Goal: Transaction & Acquisition: Purchase product/service

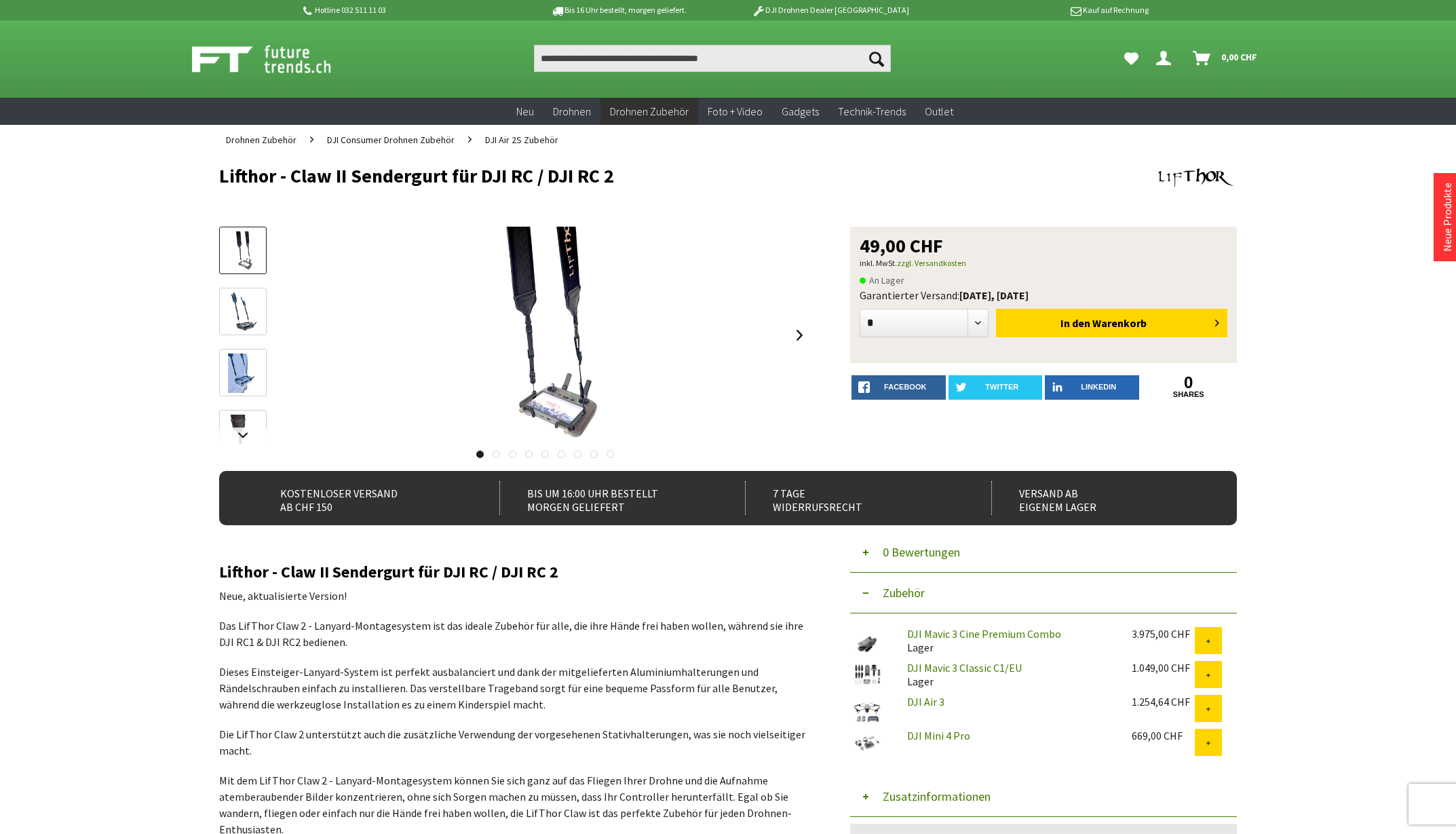
click at [240, 248] on img at bounding box center [243, 251] width 29 height 40
click at [254, 317] on img at bounding box center [243, 312] width 28 height 40
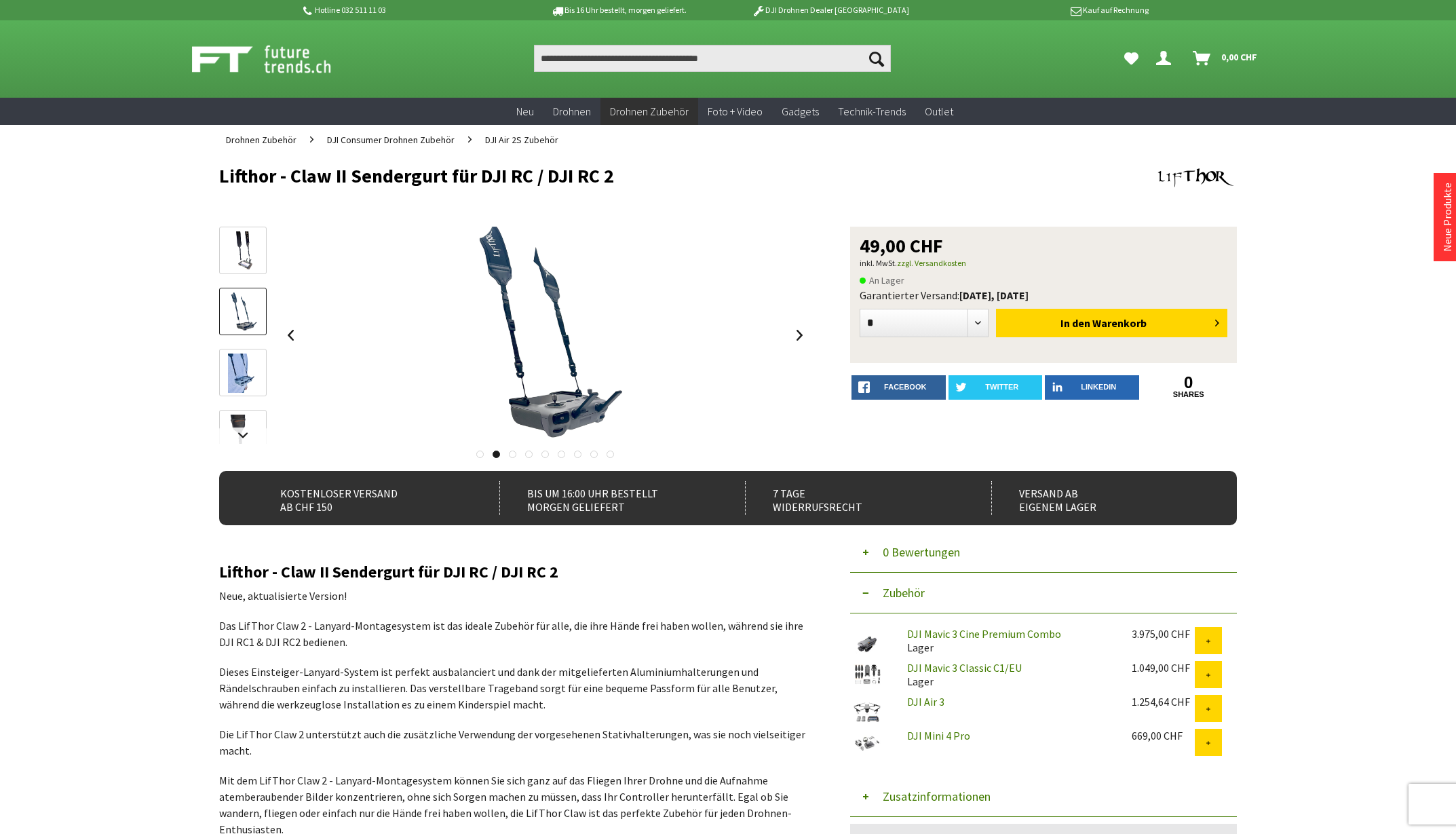
click at [242, 373] on img at bounding box center [242, 373] width 29 height 40
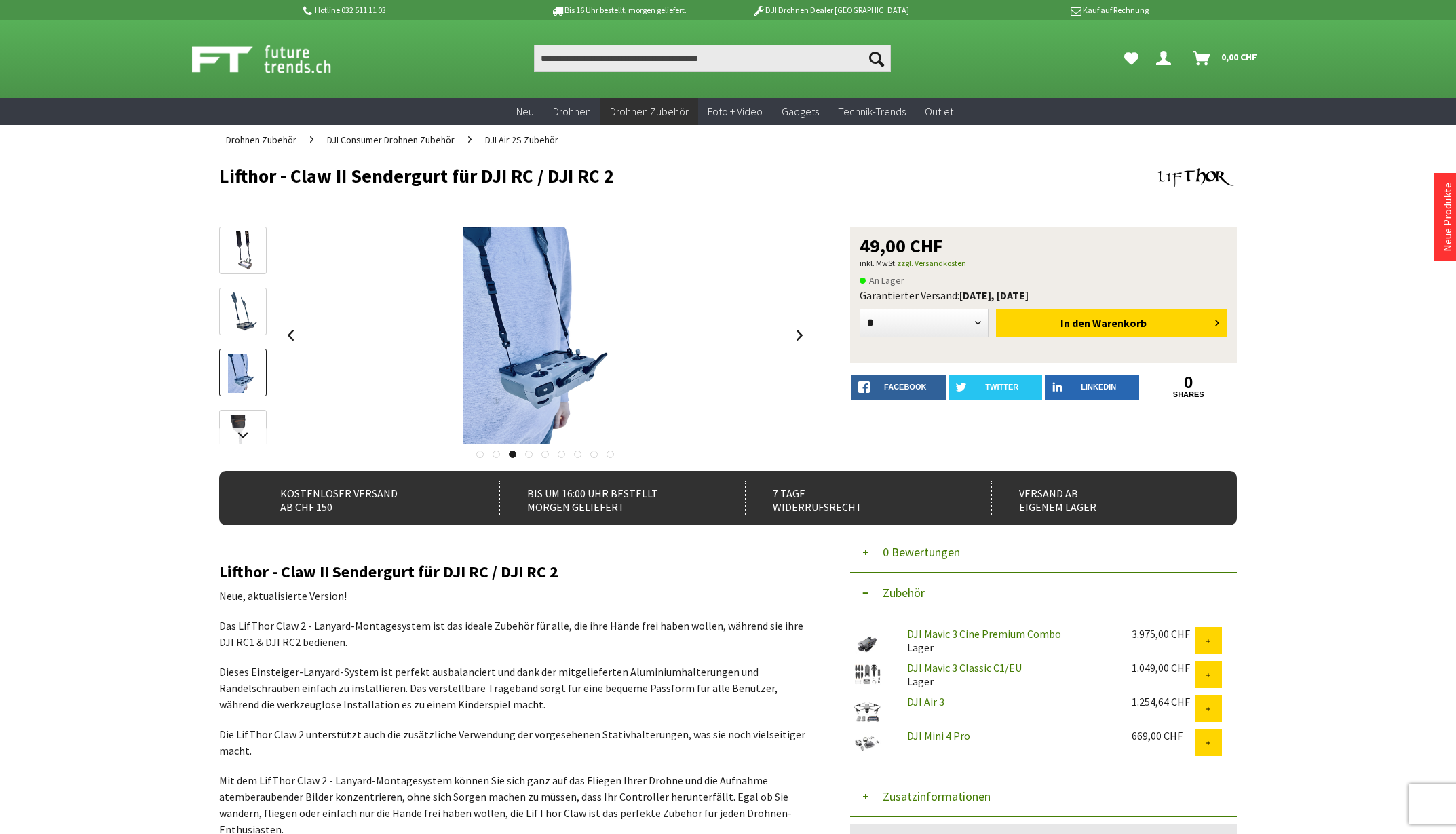
click at [245, 421] on img at bounding box center [242, 434] width 29 height 40
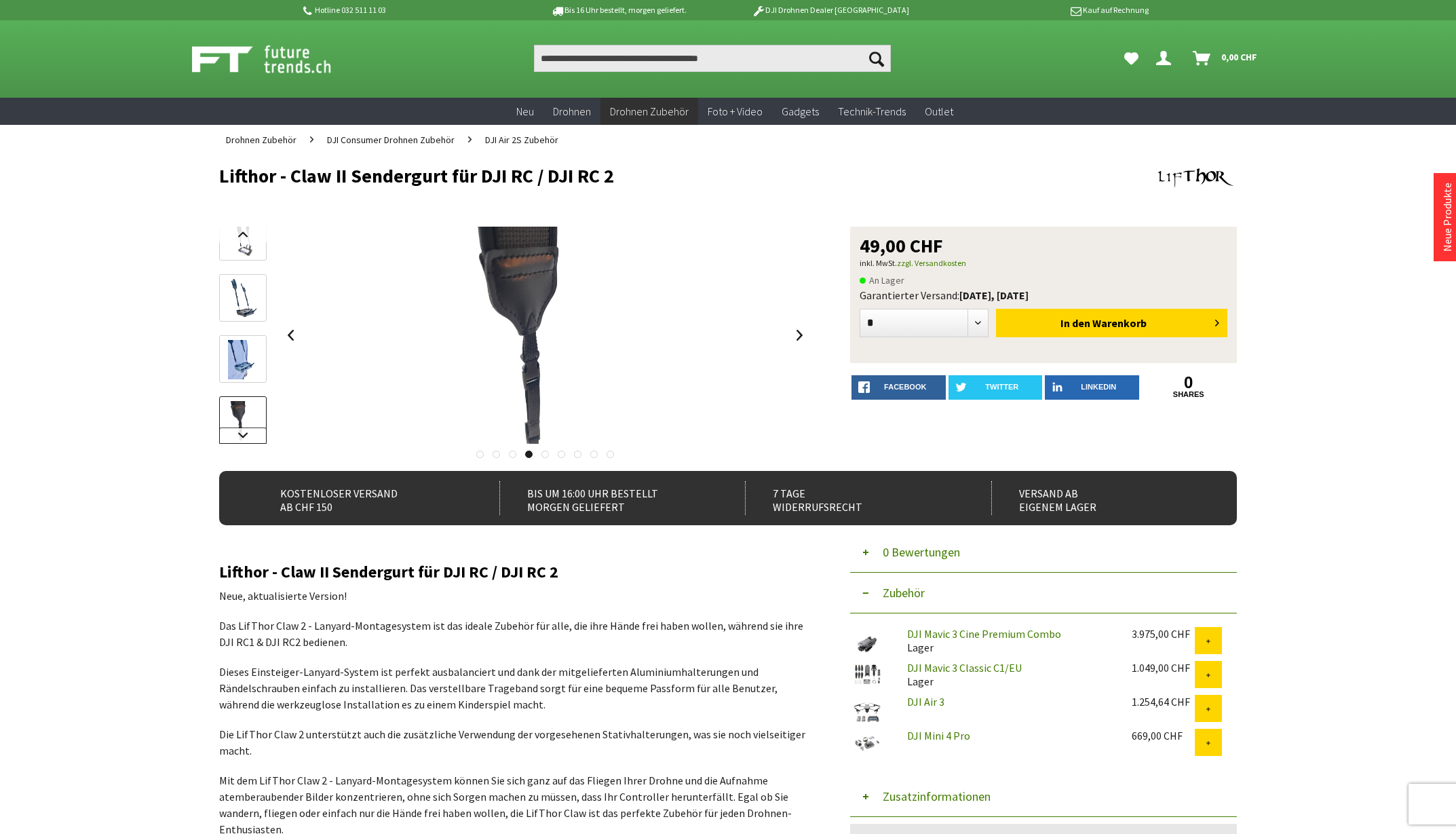
click at [245, 436] on link at bounding box center [243, 435] width 47 height 16
click at [247, 379] on img at bounding box center [242, 373] width 29 height 40
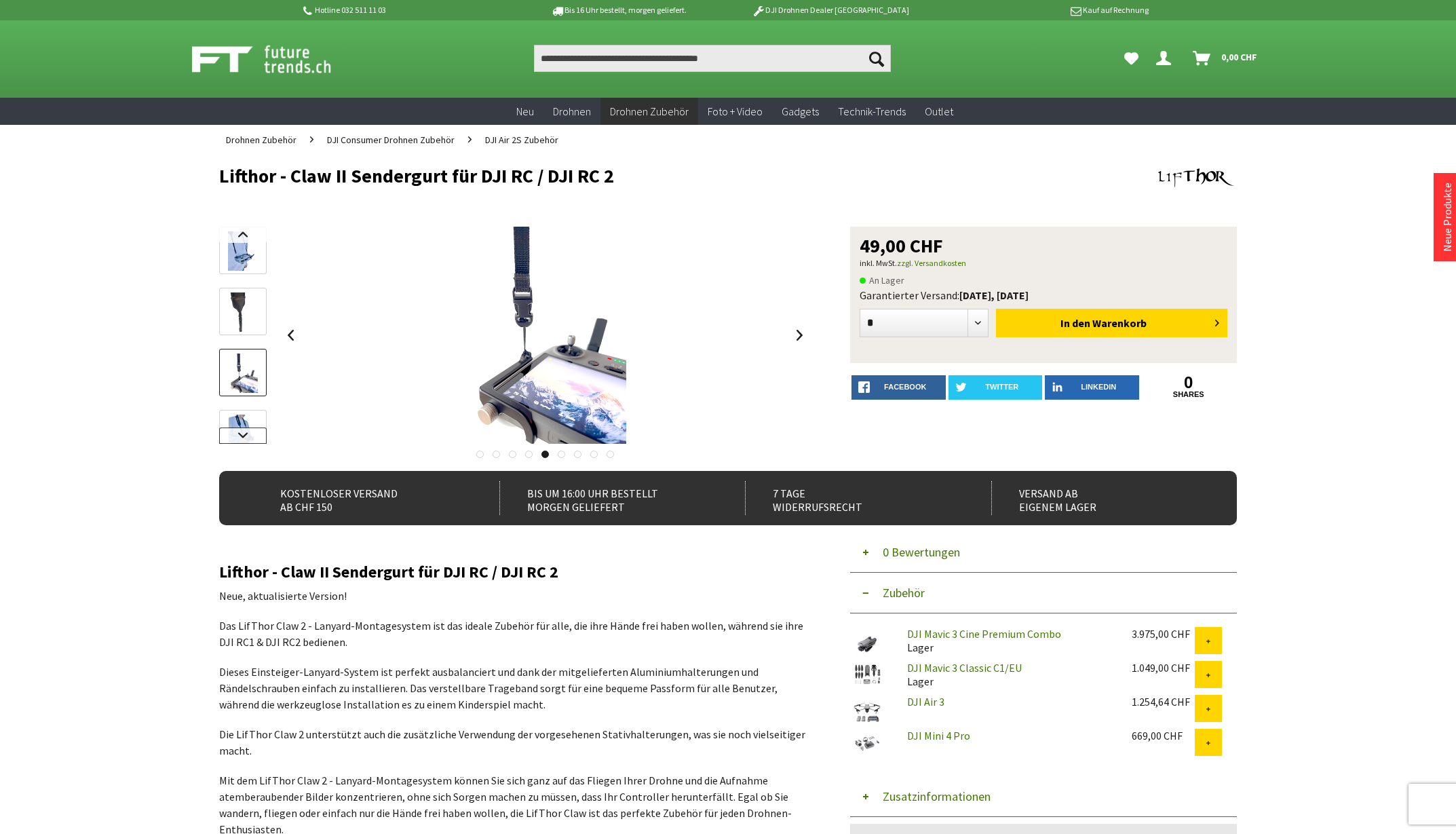
click at [244, 438] on link at bounding box center [243, 435] width 47 height 16
click at [247, 330] on img at bounding box center [243, 326] width 29 height 40
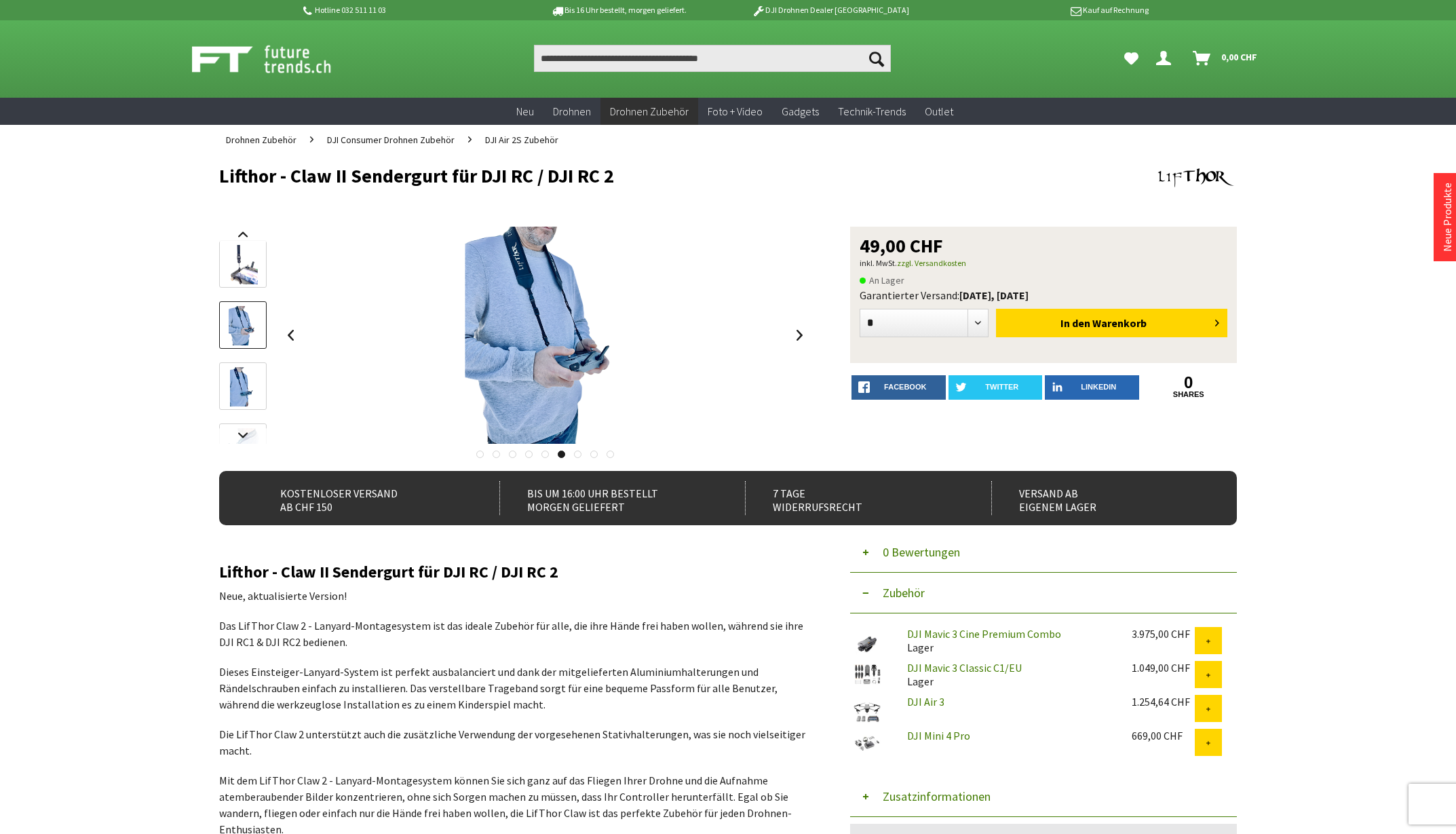
click at [245, 388] on img at bounding box center [243, 387] width 26 height 40
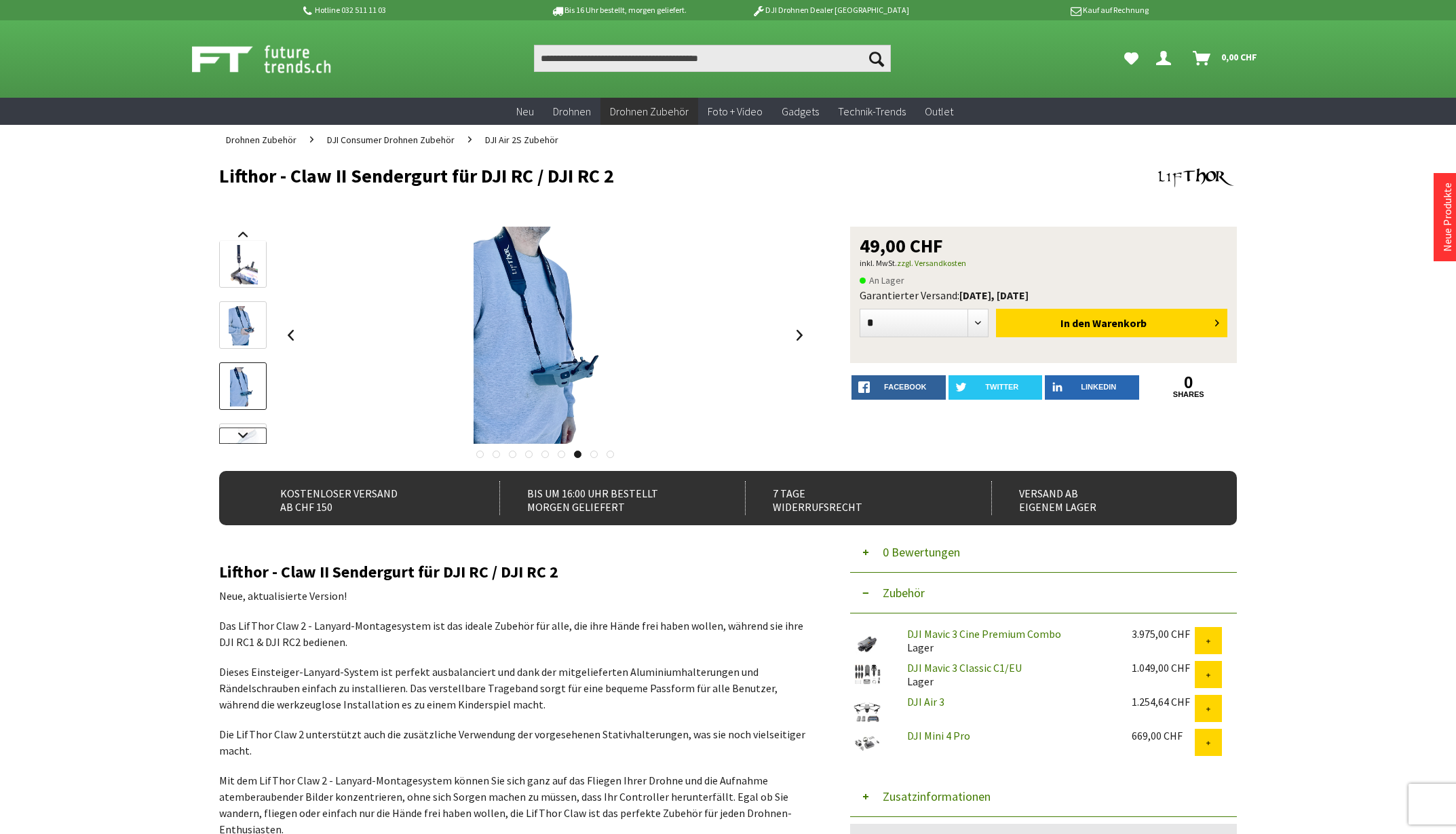
click at [245, 437] on link at bounding box center [243, 435] width 47 height 16
click at [246, 416] on img at bounding box center [242, 408] width 29 height 40
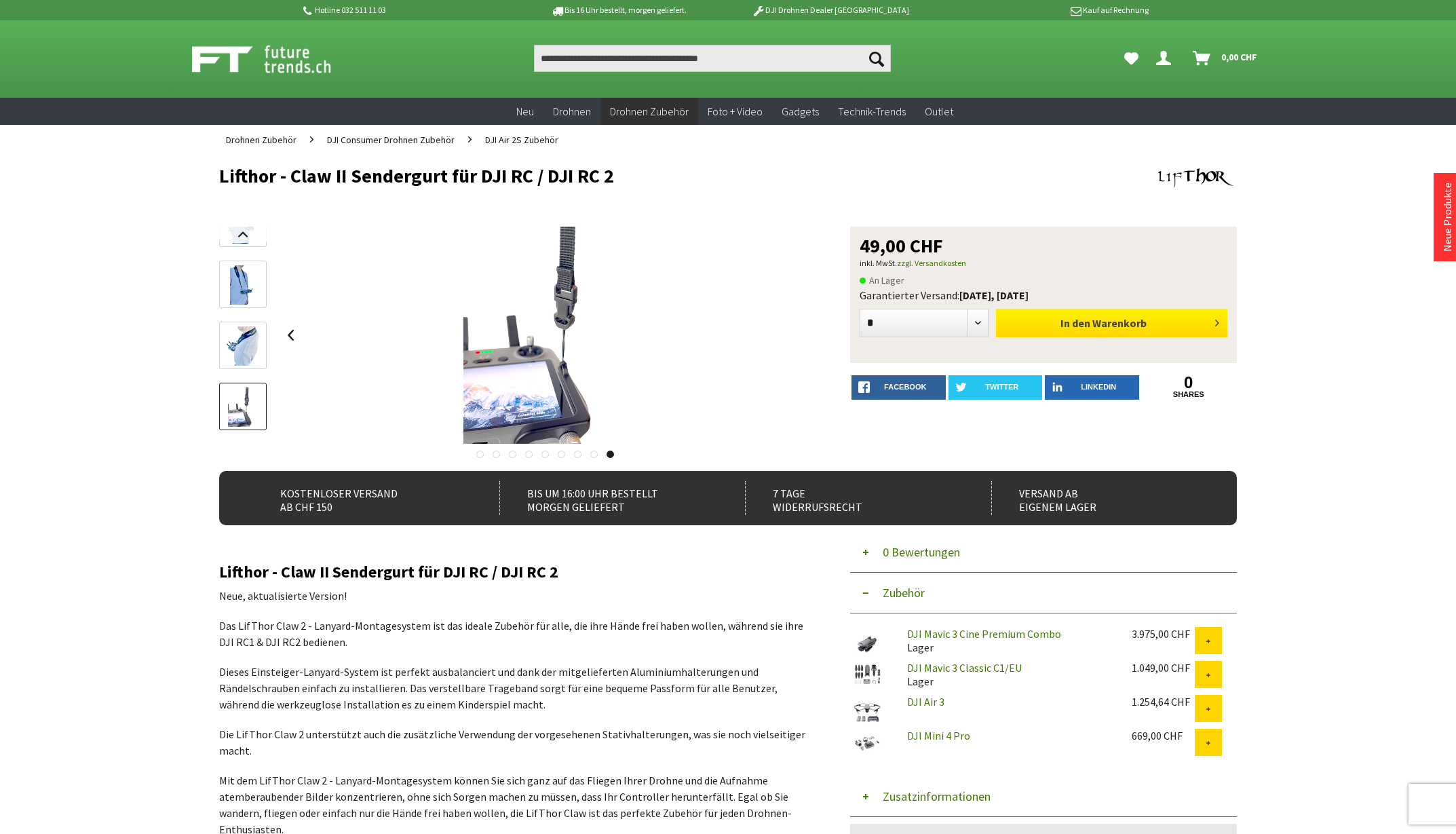
click at [1107, 321] on span "Warenkorb" at bounding box center [1119, 323] width 54 height 13
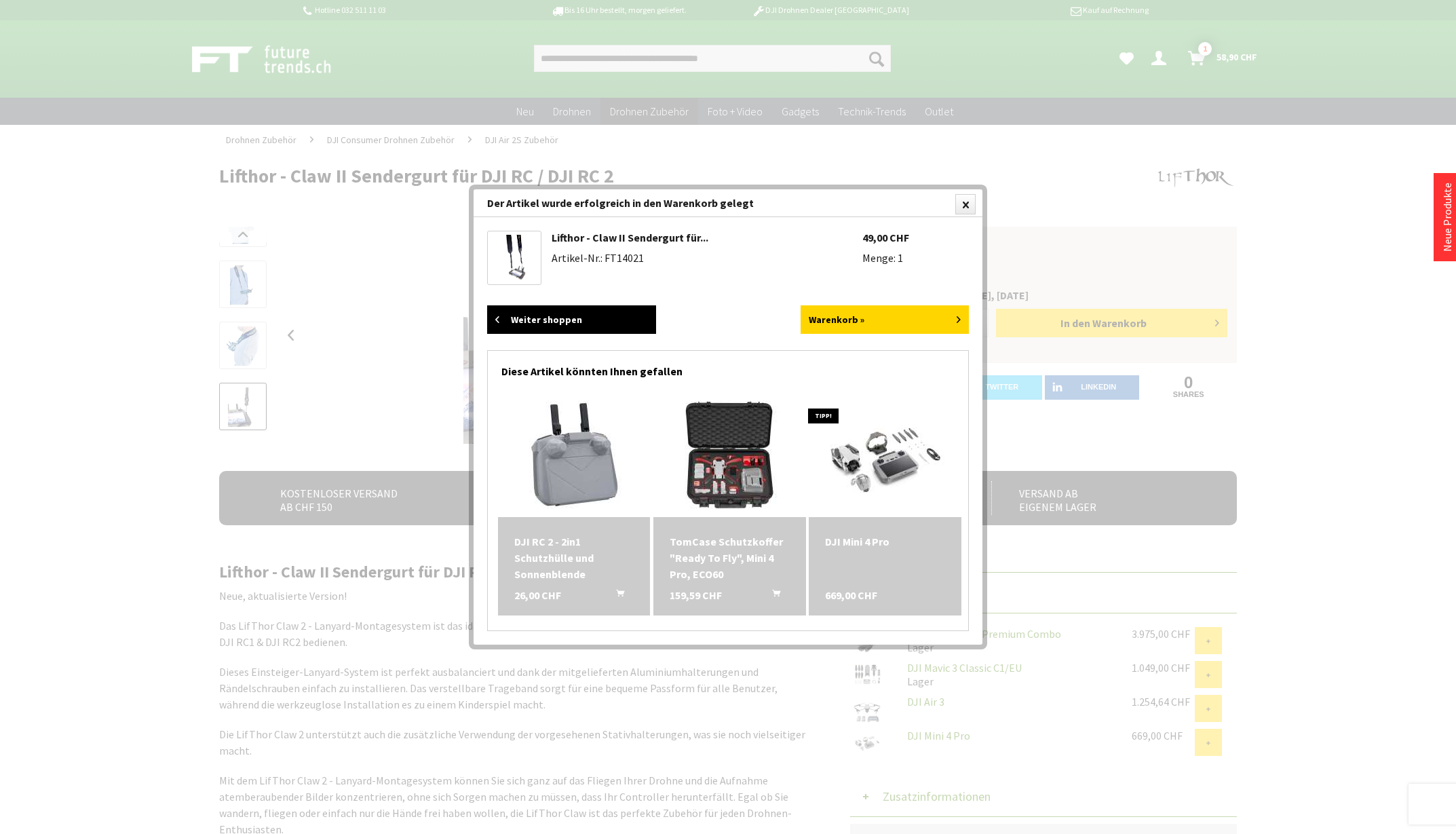
click at [555, 317] on link "Weiter shoppen" at bounding box center [572, 319] width 169 height 28
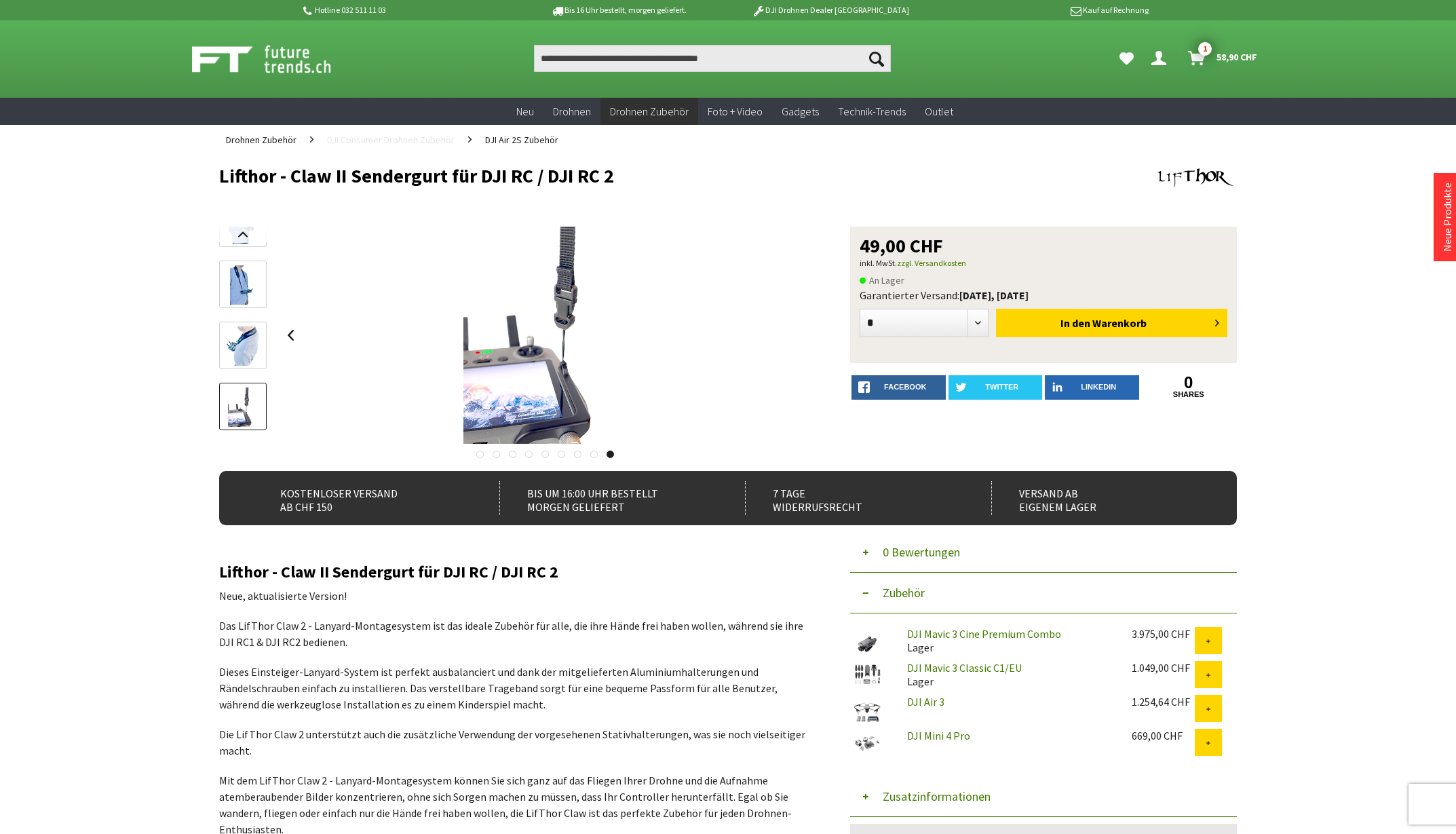
click at [424, 142] on span "DJI Consumer Drohnen Zubehör" at bounding box center [391, 139] width 128 height 12
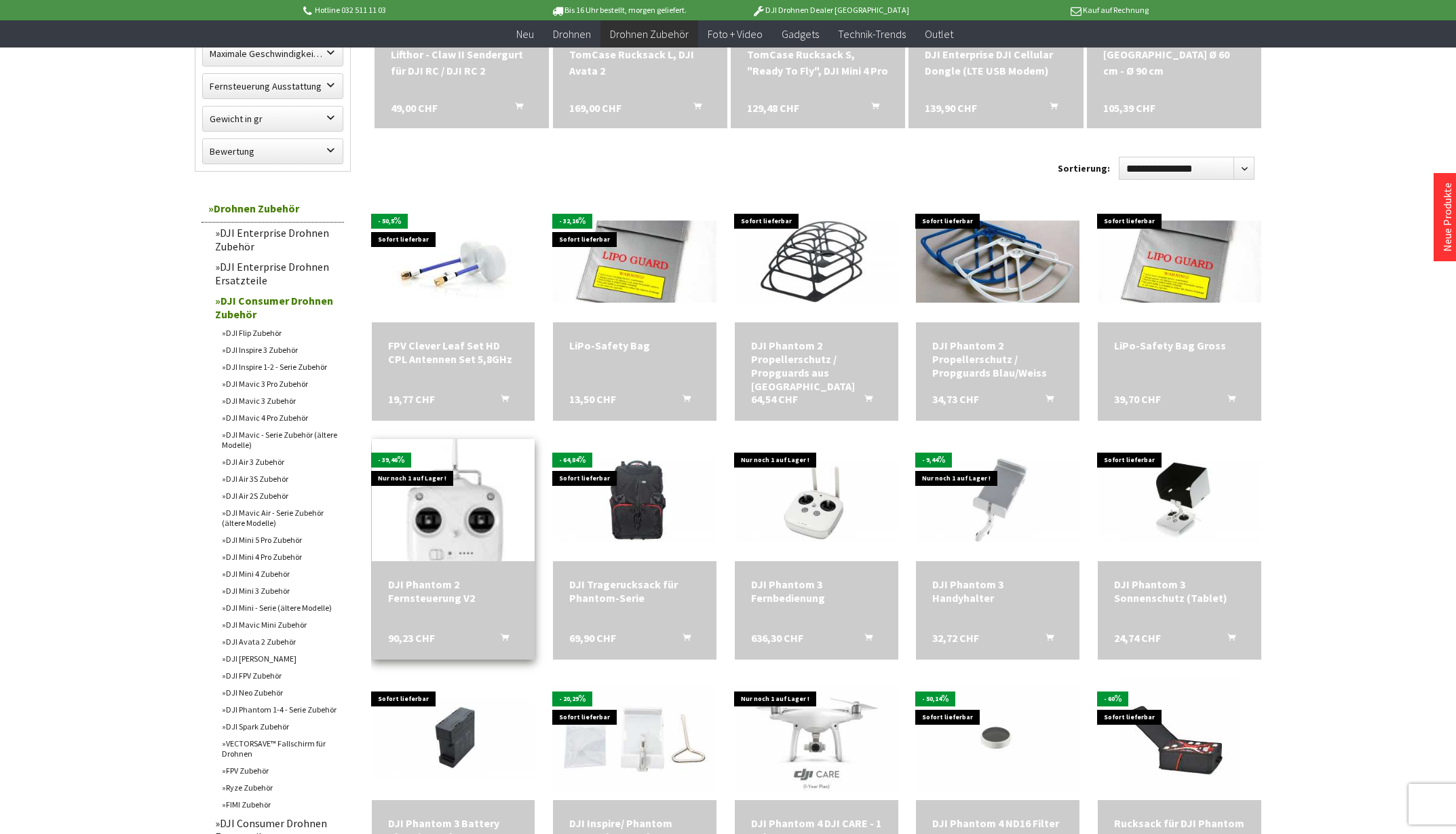
scroll to position [320, 0]
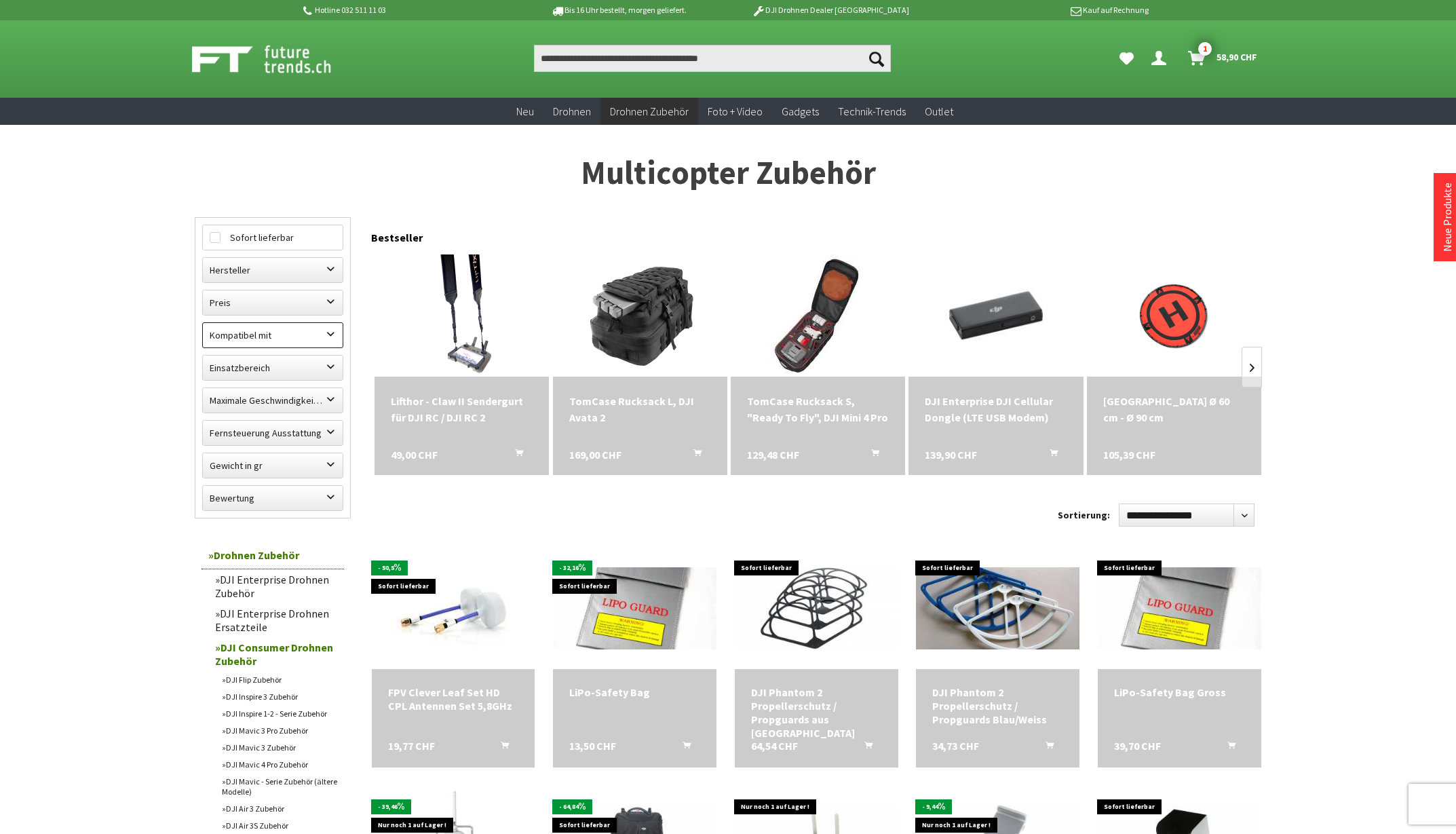
click at [330, 329] on label "Kompatibel mit" at bounding box center [272, 335] width 139 height 25
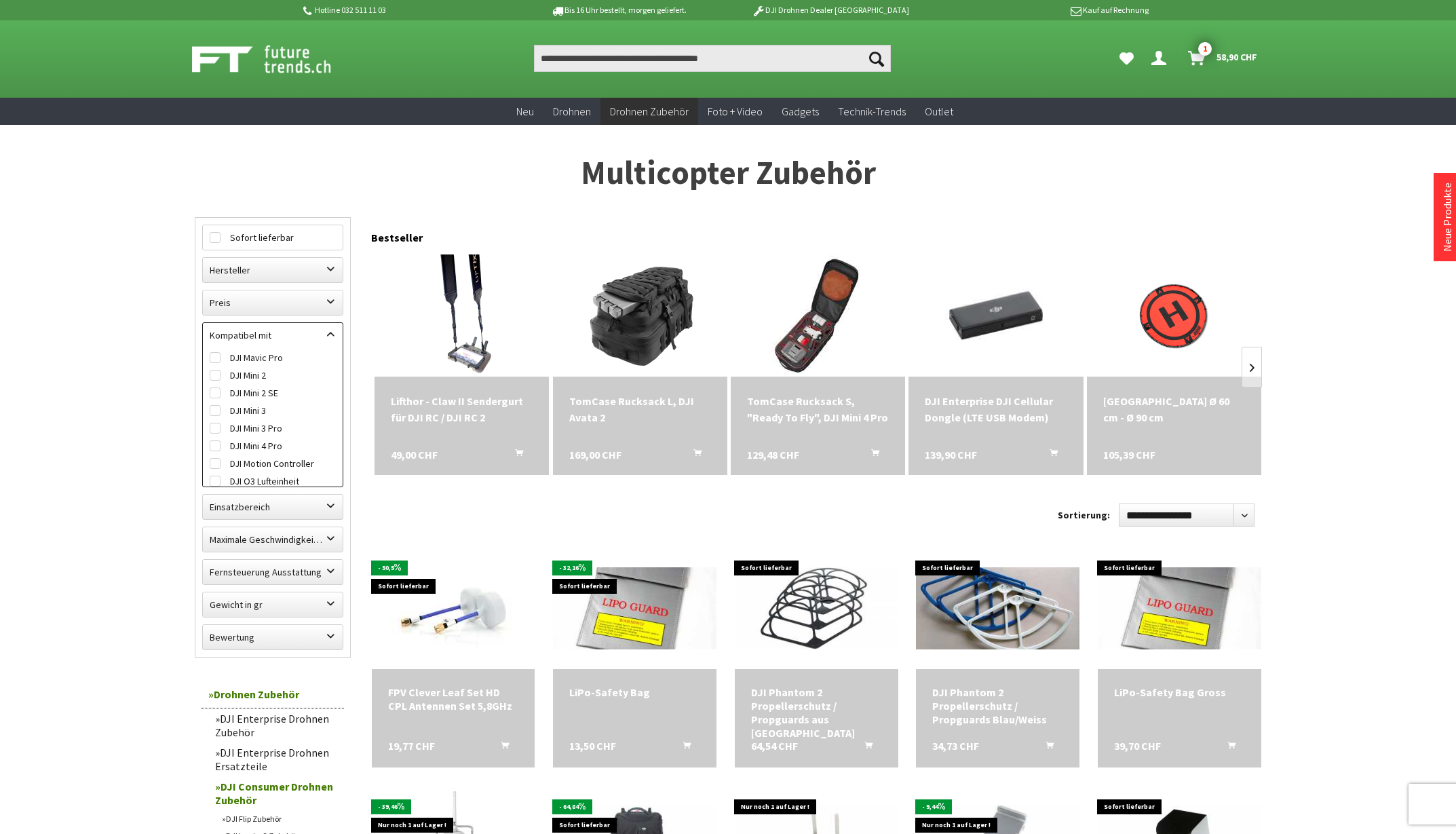
scroll to position [505, 0]
click at [275, 450] on label "DJI Mini 4 Pro" at bounding box center [272, 448] width 126 height 18
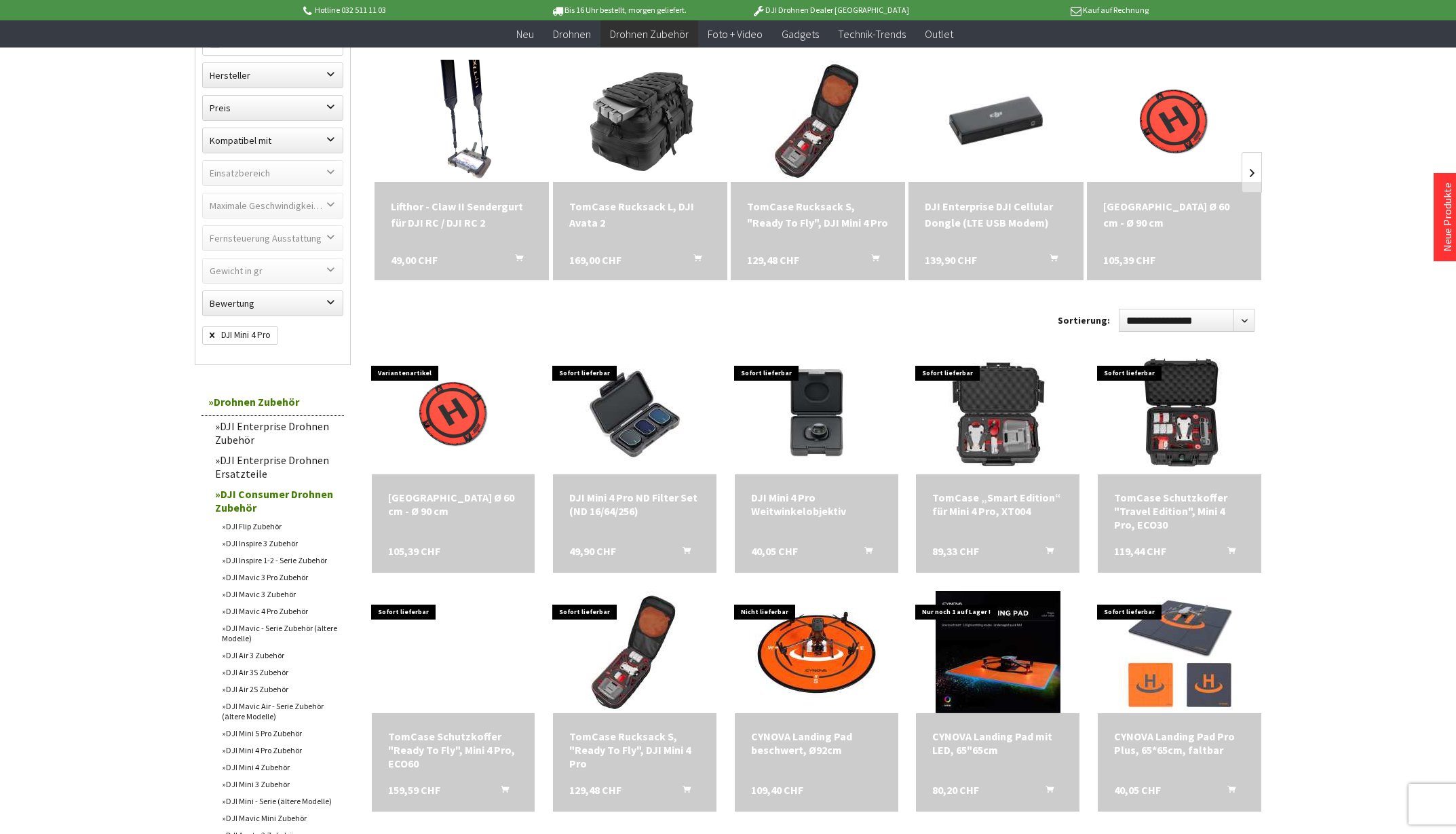
scroll to position [180, 0]
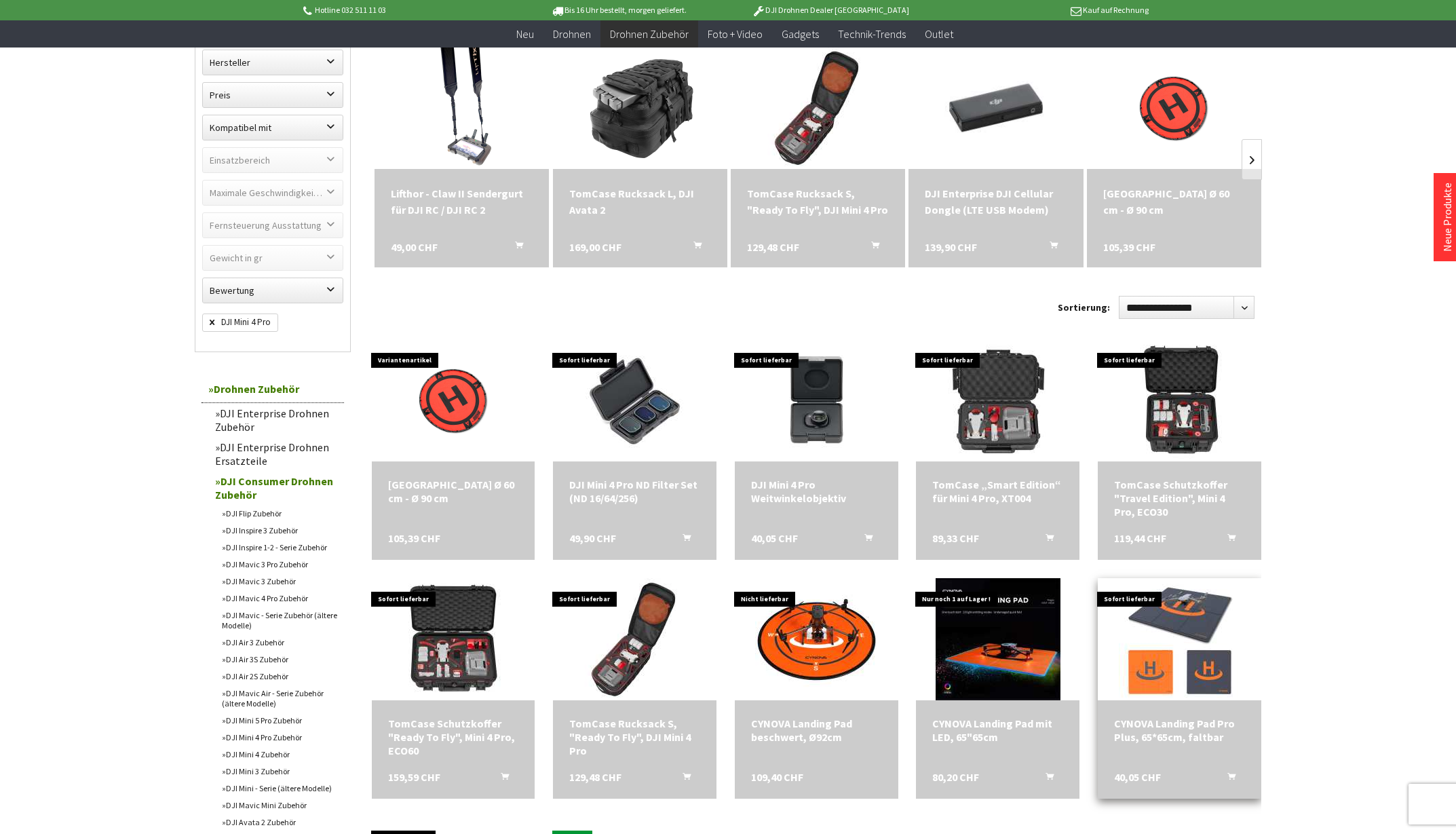
click at [1150, 734] on div "CYNOVA Landing Pad Pro Plus, 65*65cm, faltbar" at bounding box center [1179, 730] width 131 height 27
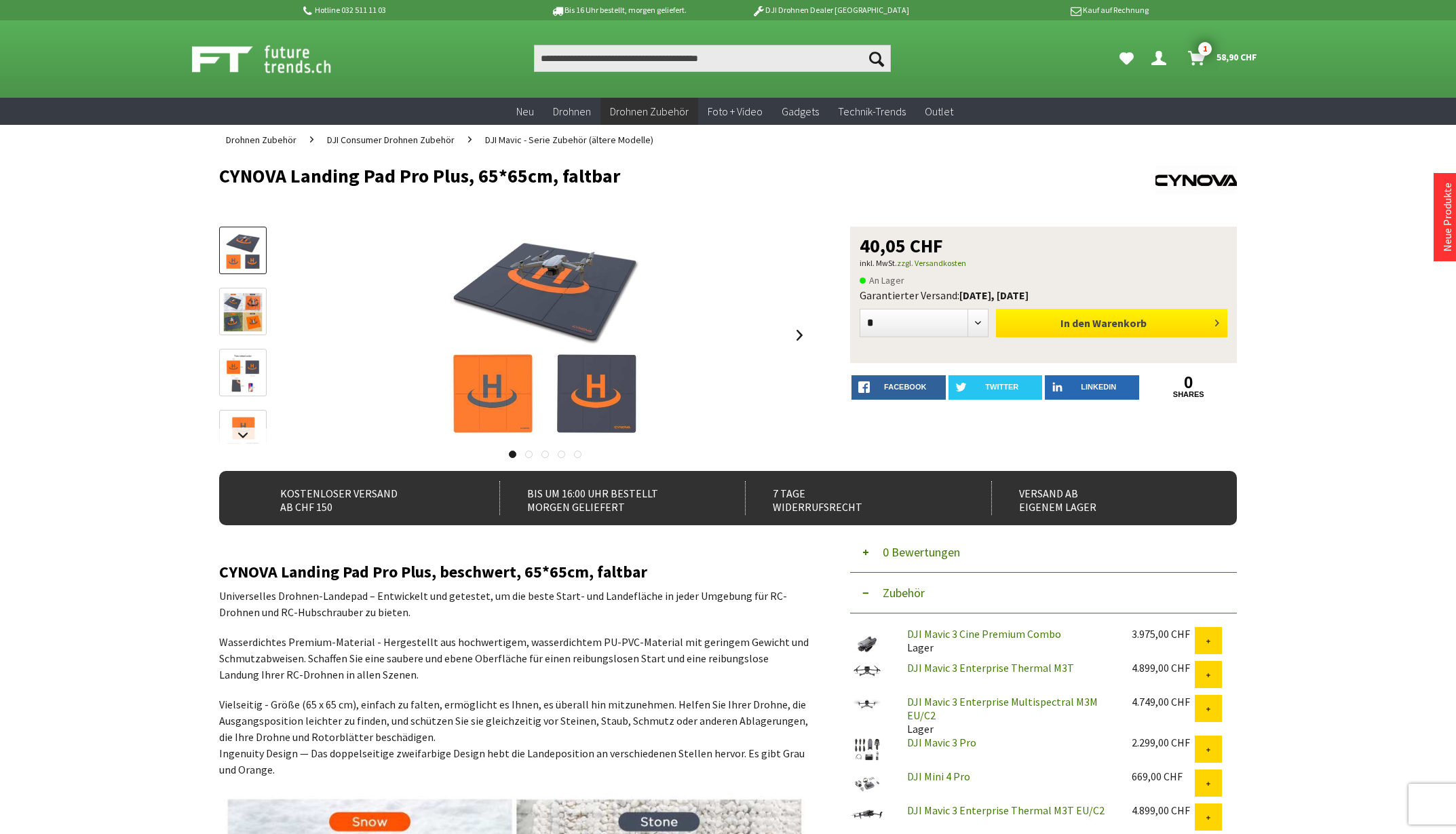
click at [1101, 328] on span "Warenkorb" at bounding box center [1119, 323] width 54 height 13
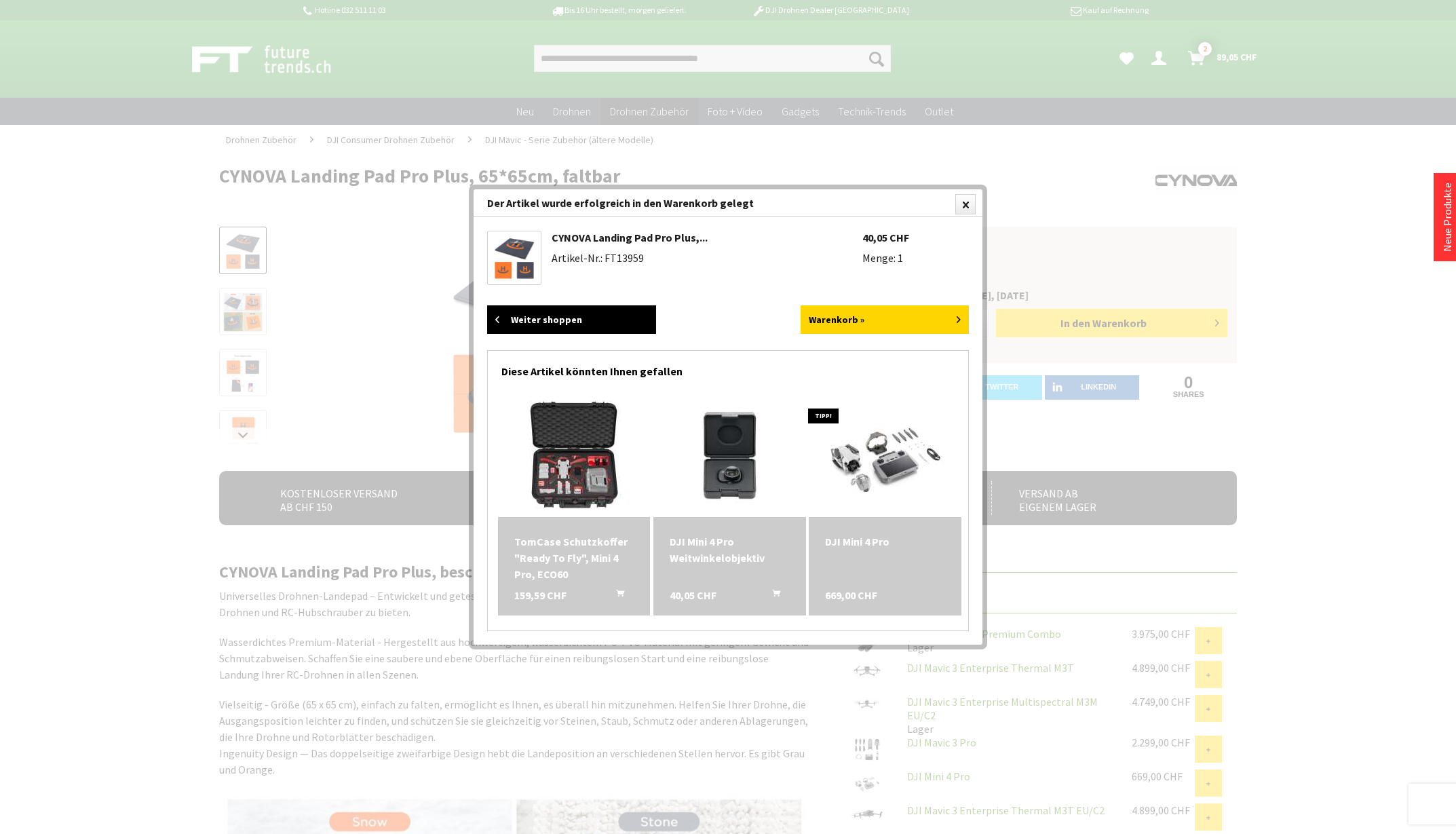
click at [557, 318] on link "Weiter shoppen" at bounding box center [572, 319] width 169 height 28
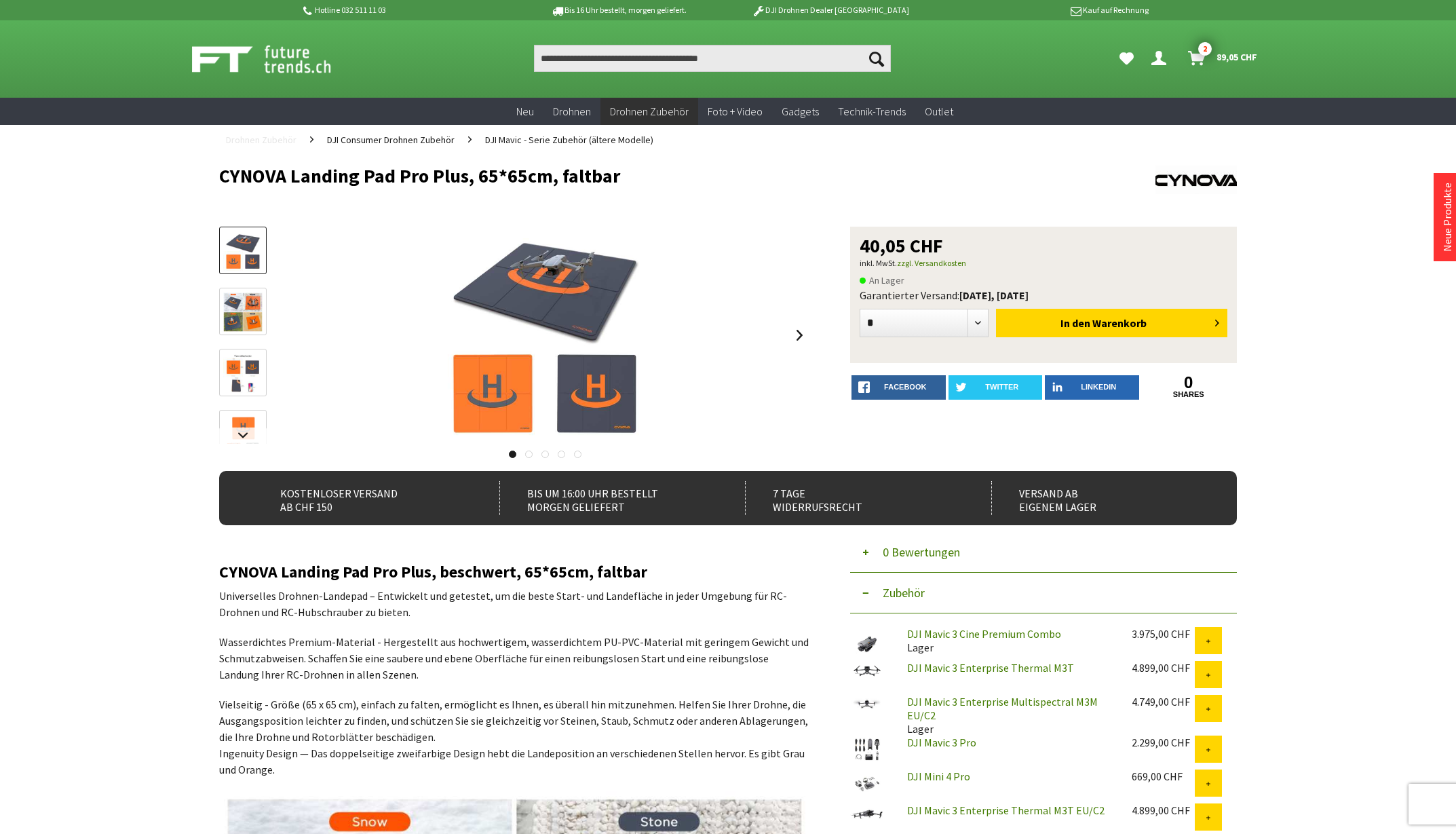
click at [297, 137] on link "Drohnen Zubehör" at bounding box center [261, 139] width 84 height 29
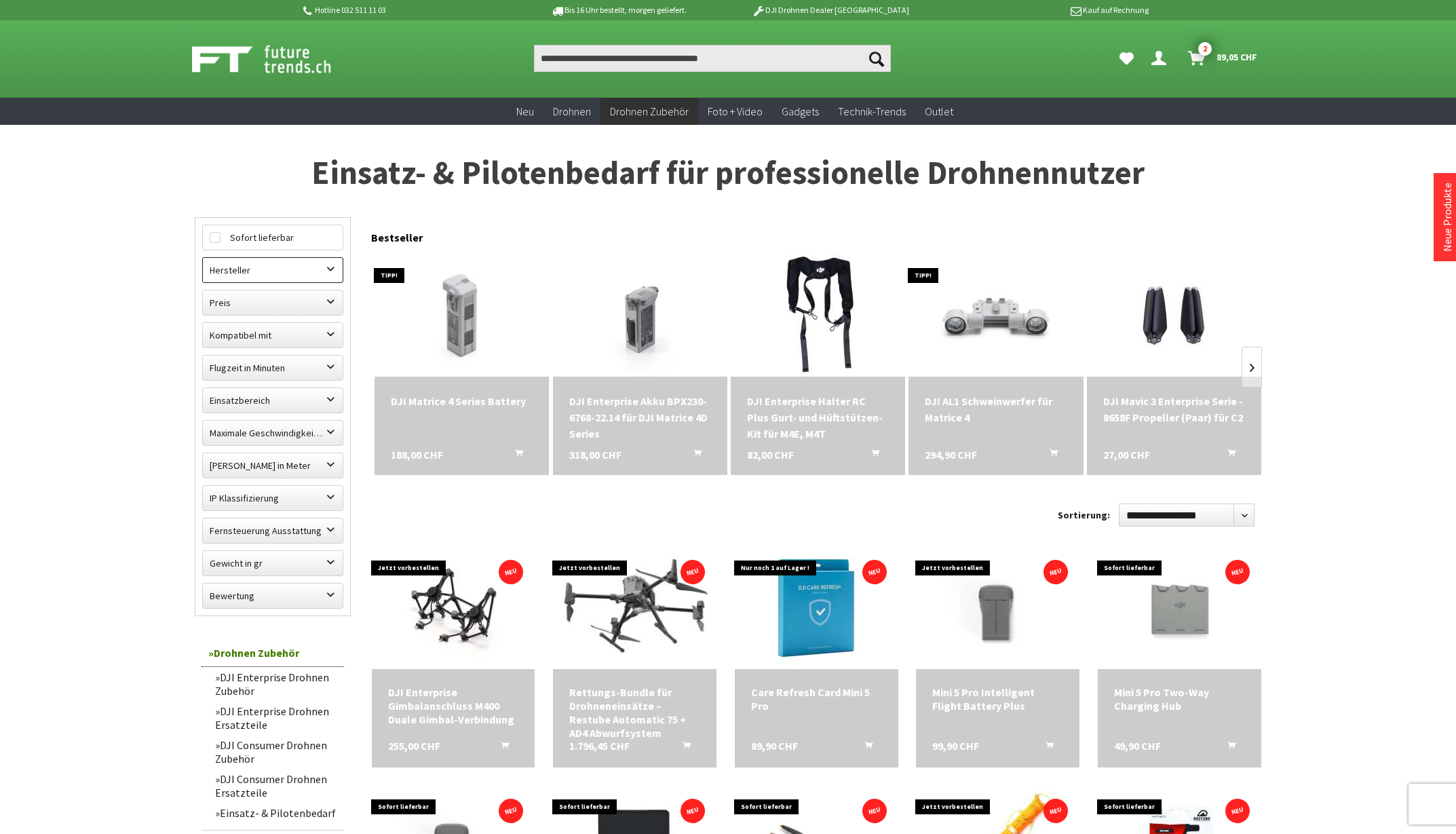
click at [333, 268] on label "Hersteller" at bounding box center [272, 270] width 139 height 25
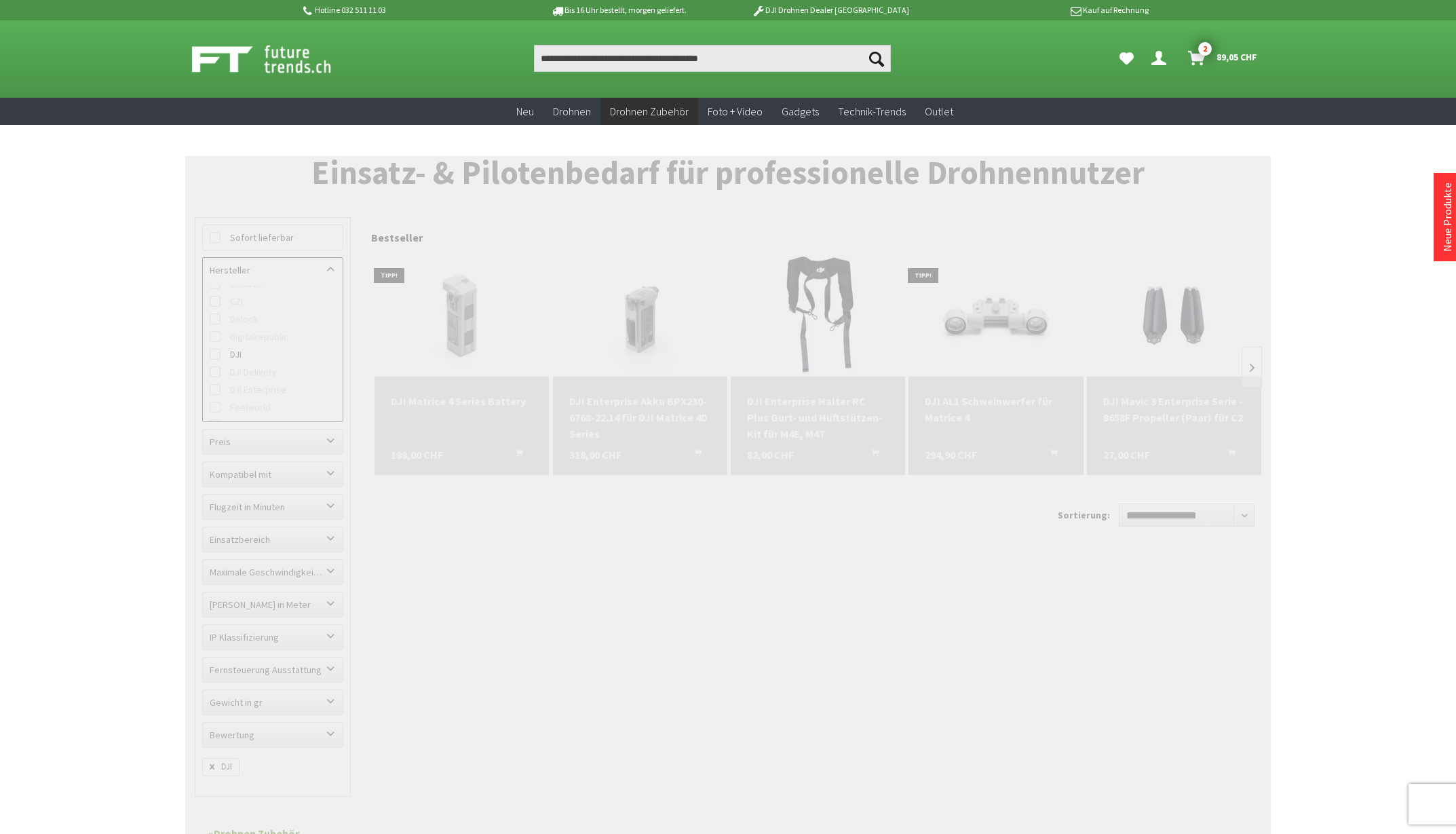
scroll to position [52, 0]
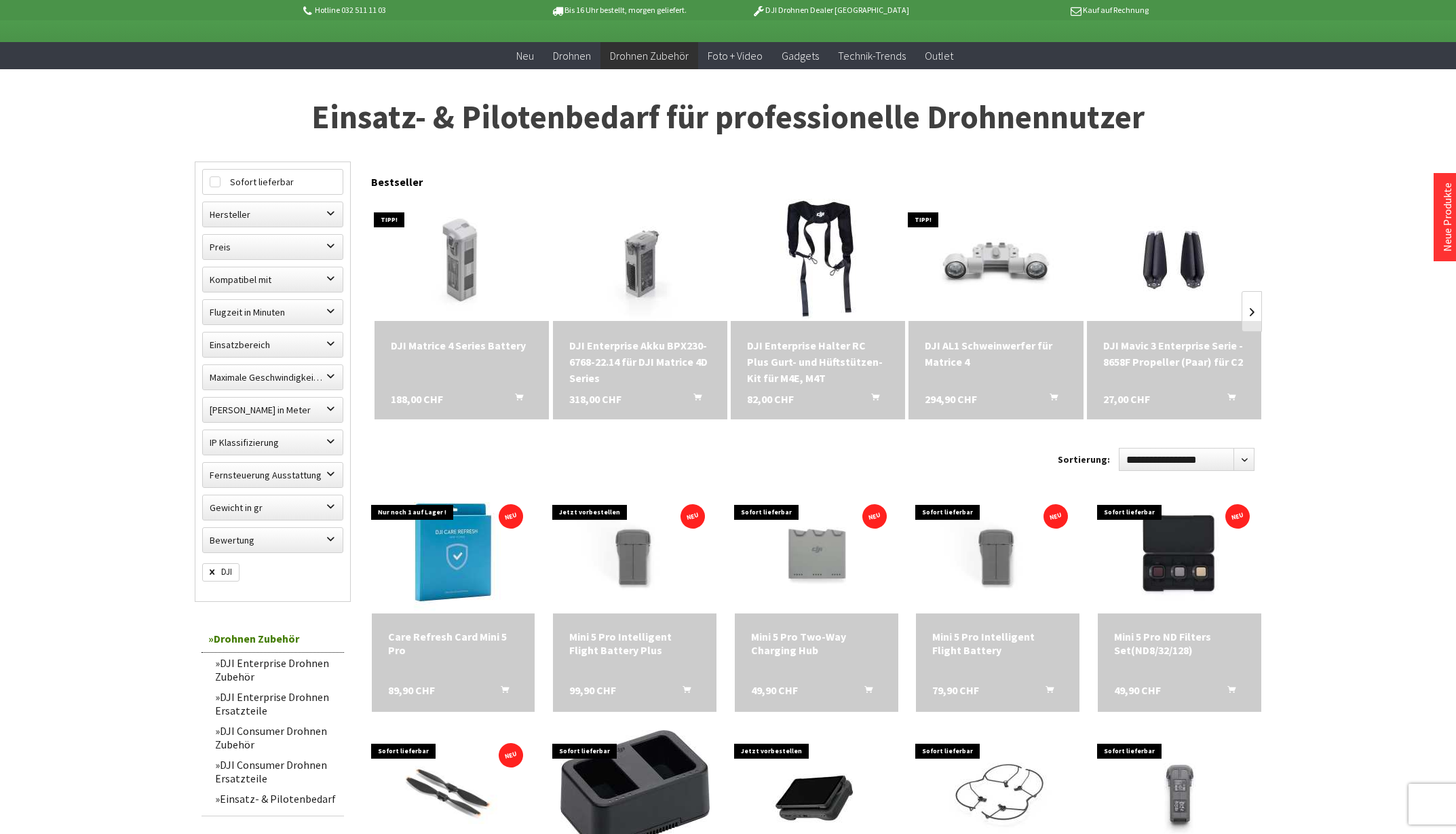
scroll to position [55, 0]
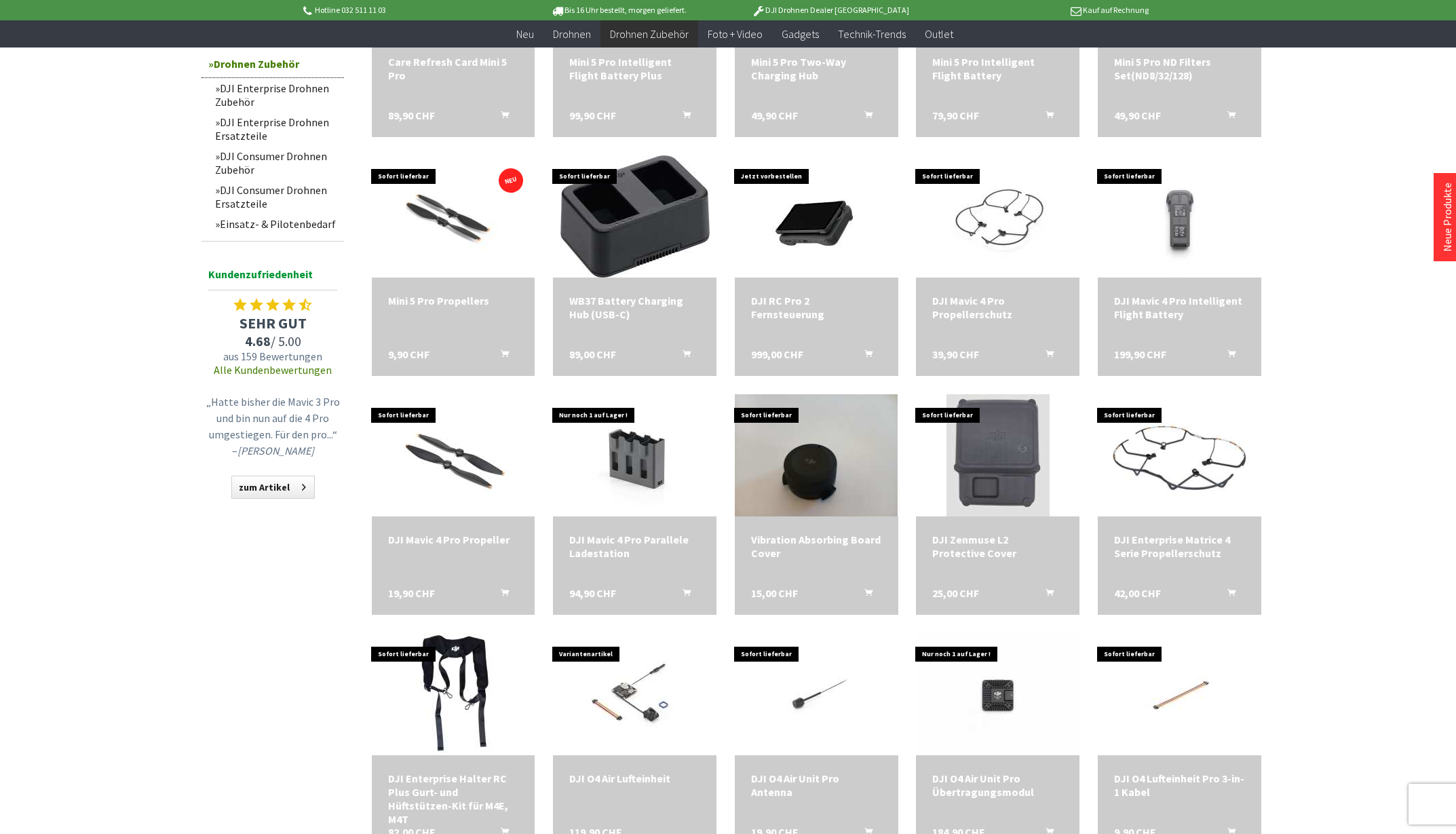
scroll to position [605, 0]
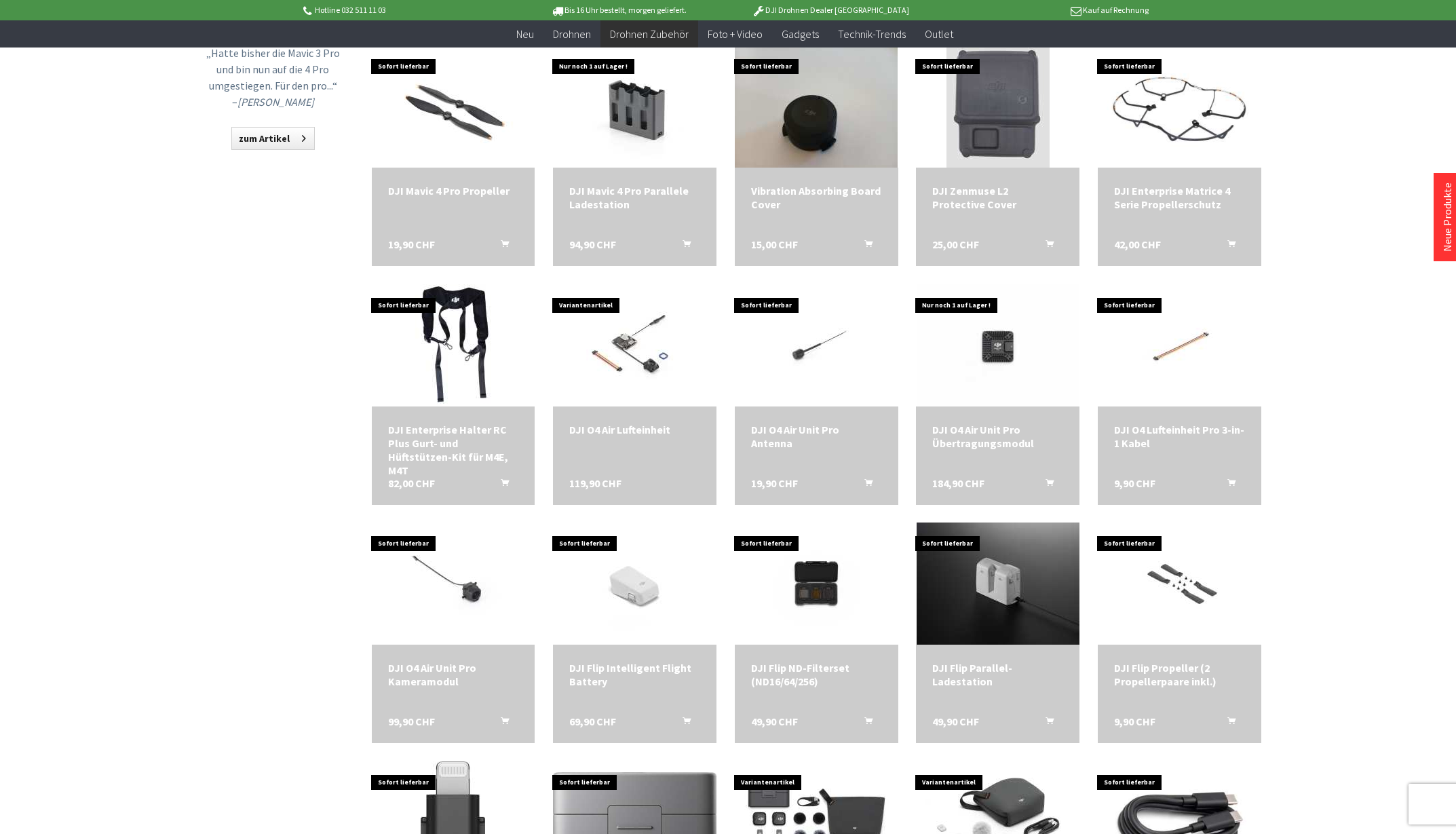
scroll to position [952, 0]
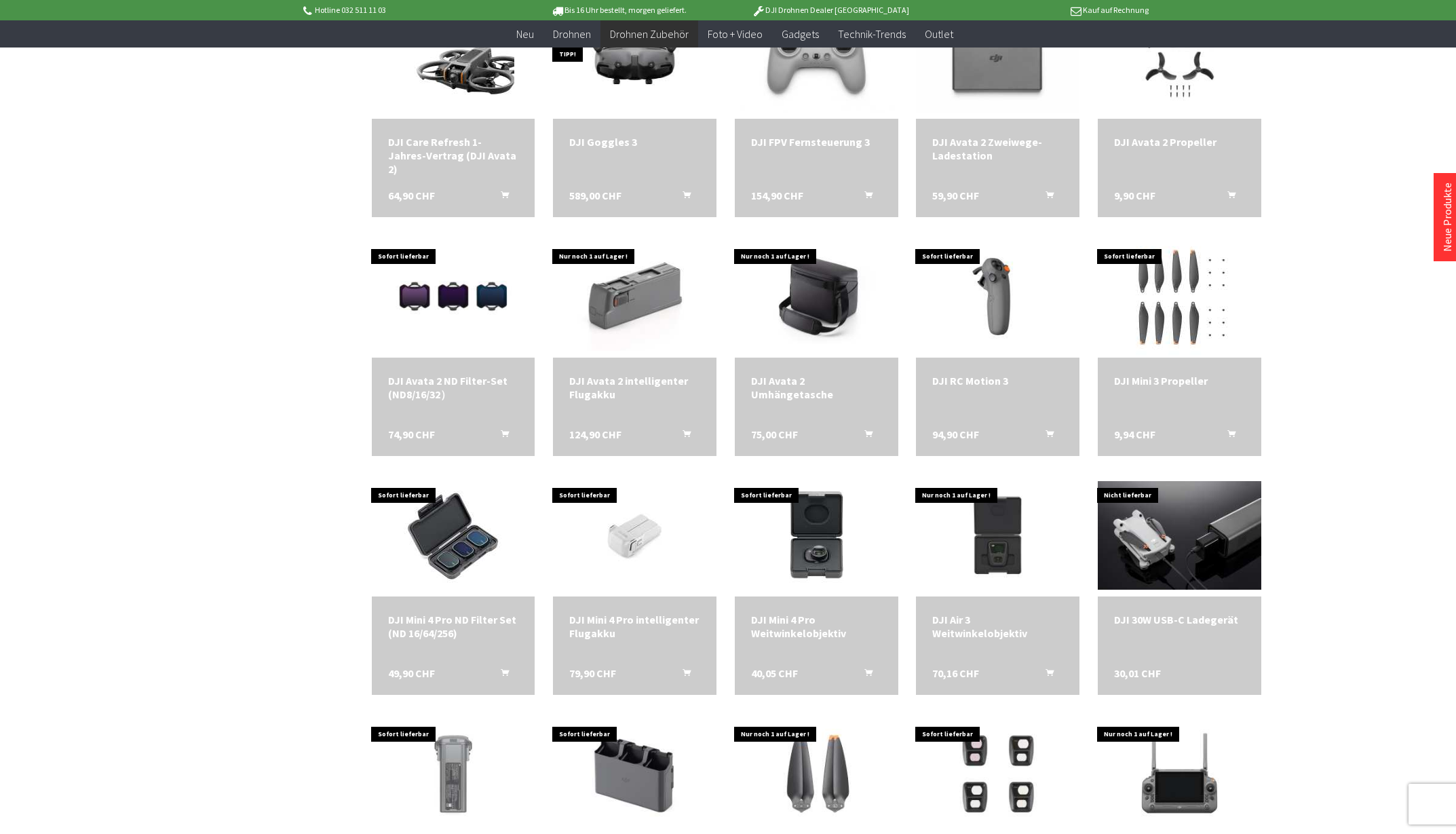
scroll to position [2352, 0]
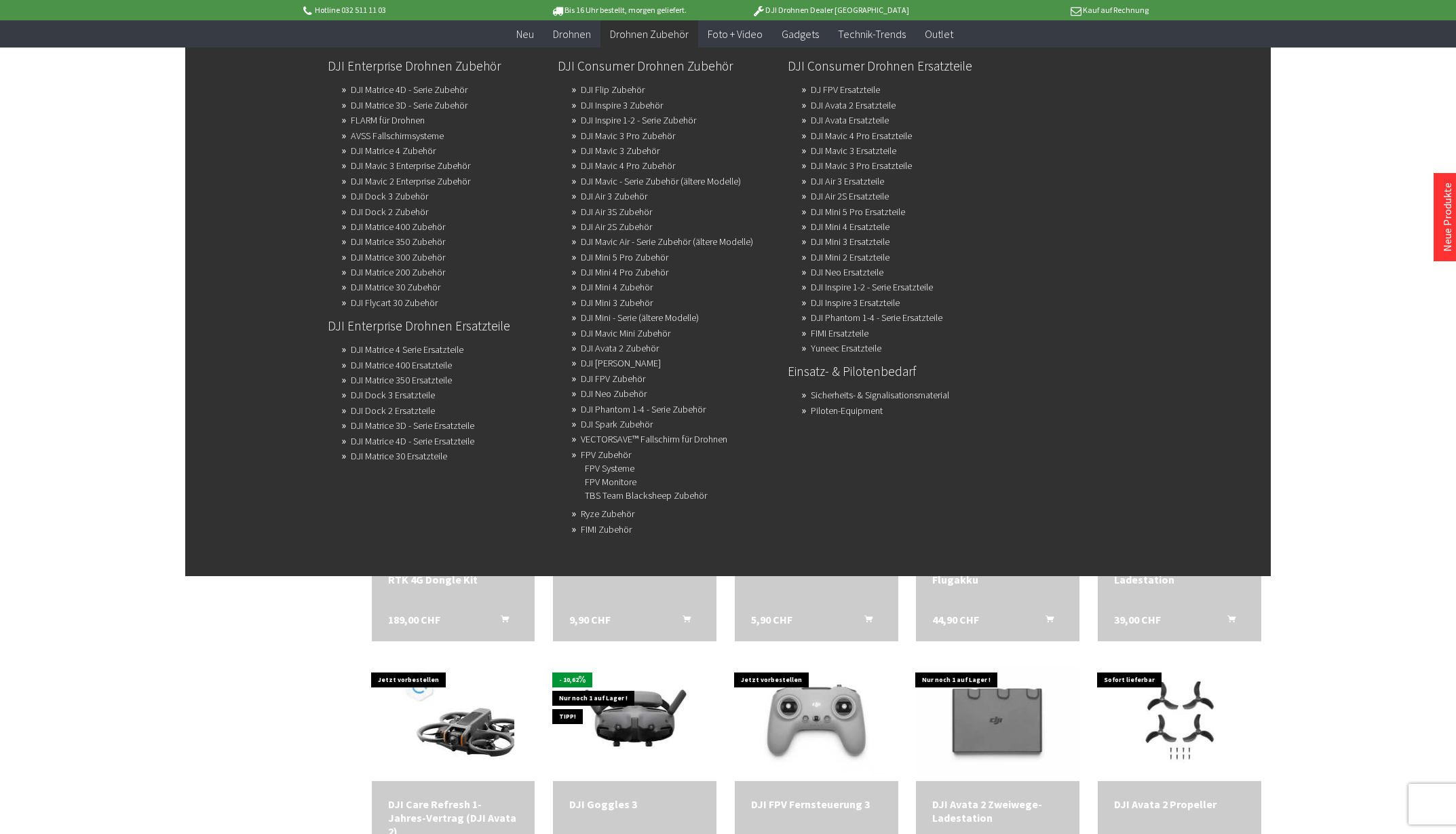
scroll to position [1700, 0]
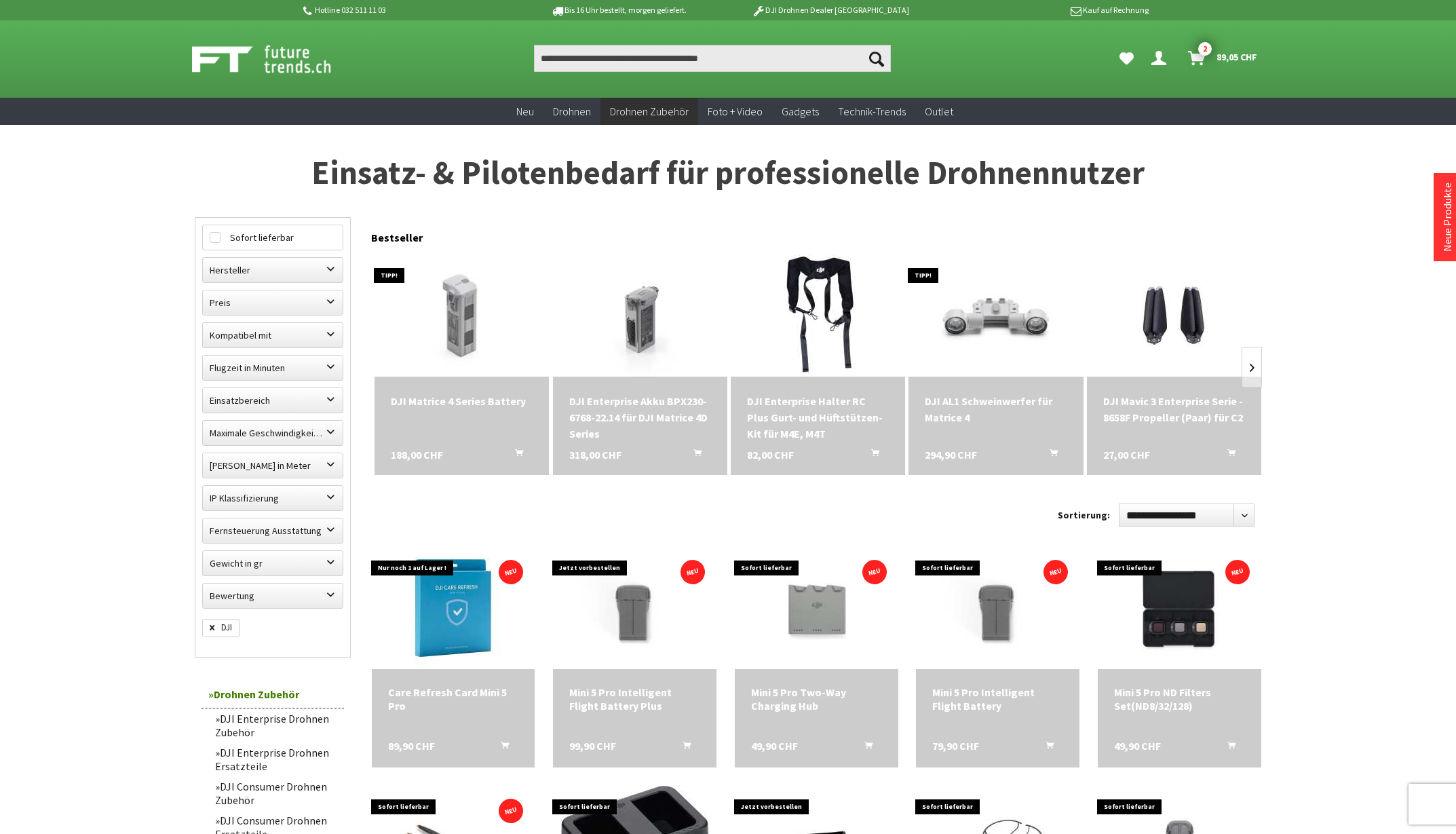
click at [1213, 49] on link "Warenkorb 2 89,05 CHF" at bounding box center [1224, 58] width 82 height 27
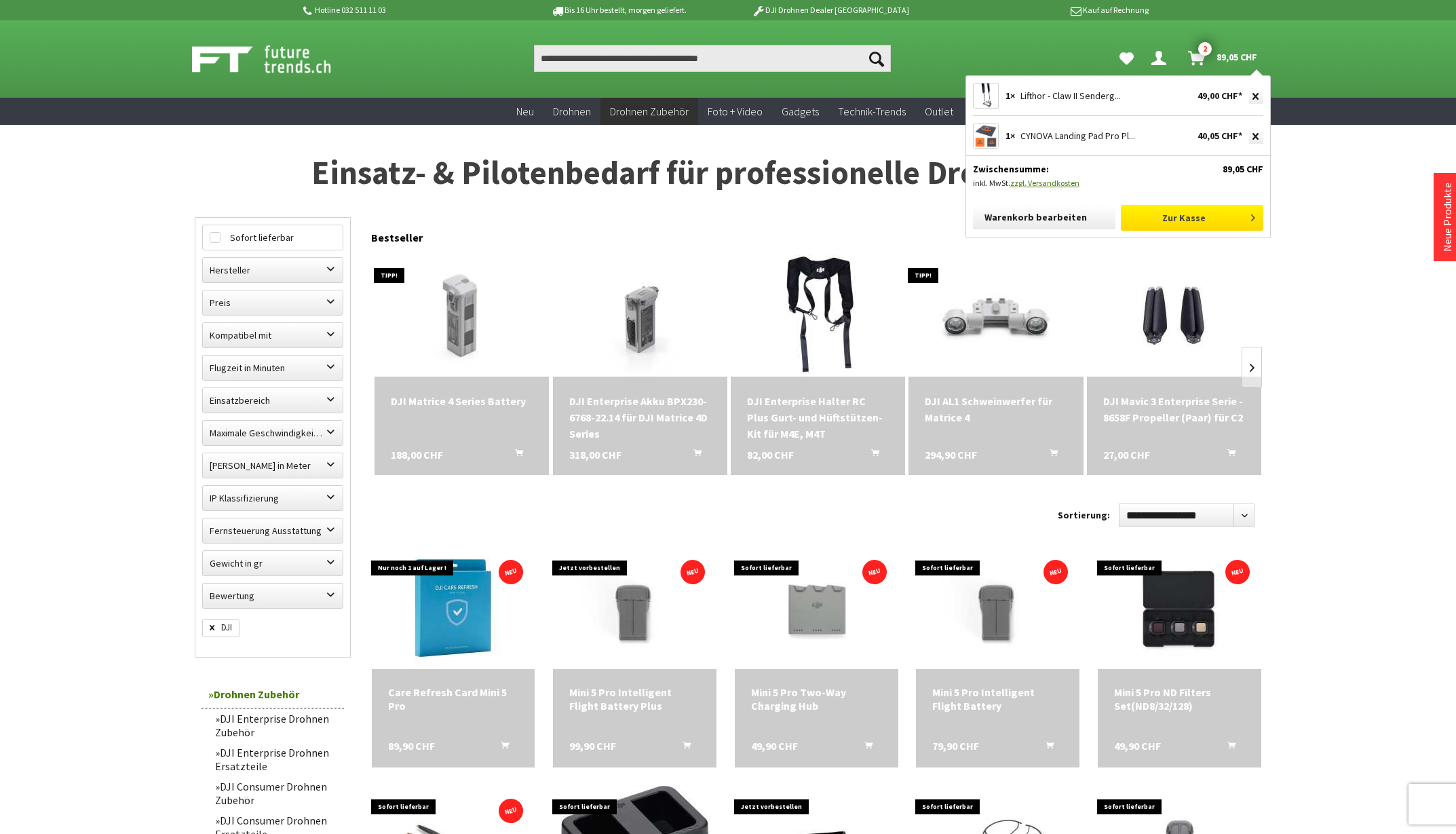
click at [1190, 216] on link "Zur Kasse" at bounding box center [1192, 217] width 142 height 26
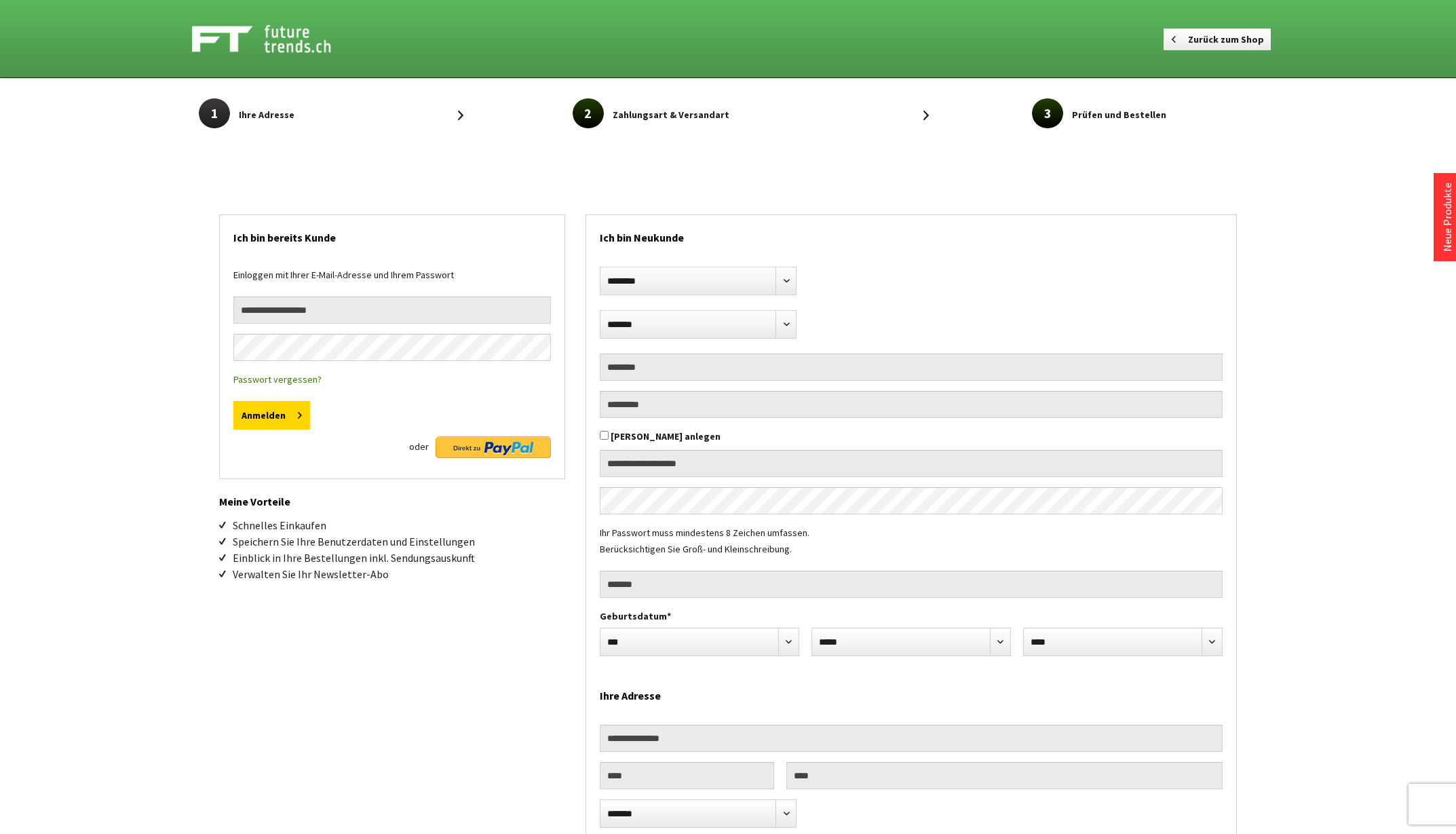
select select "**"
select select "*******"
select select "**"
type input "******"
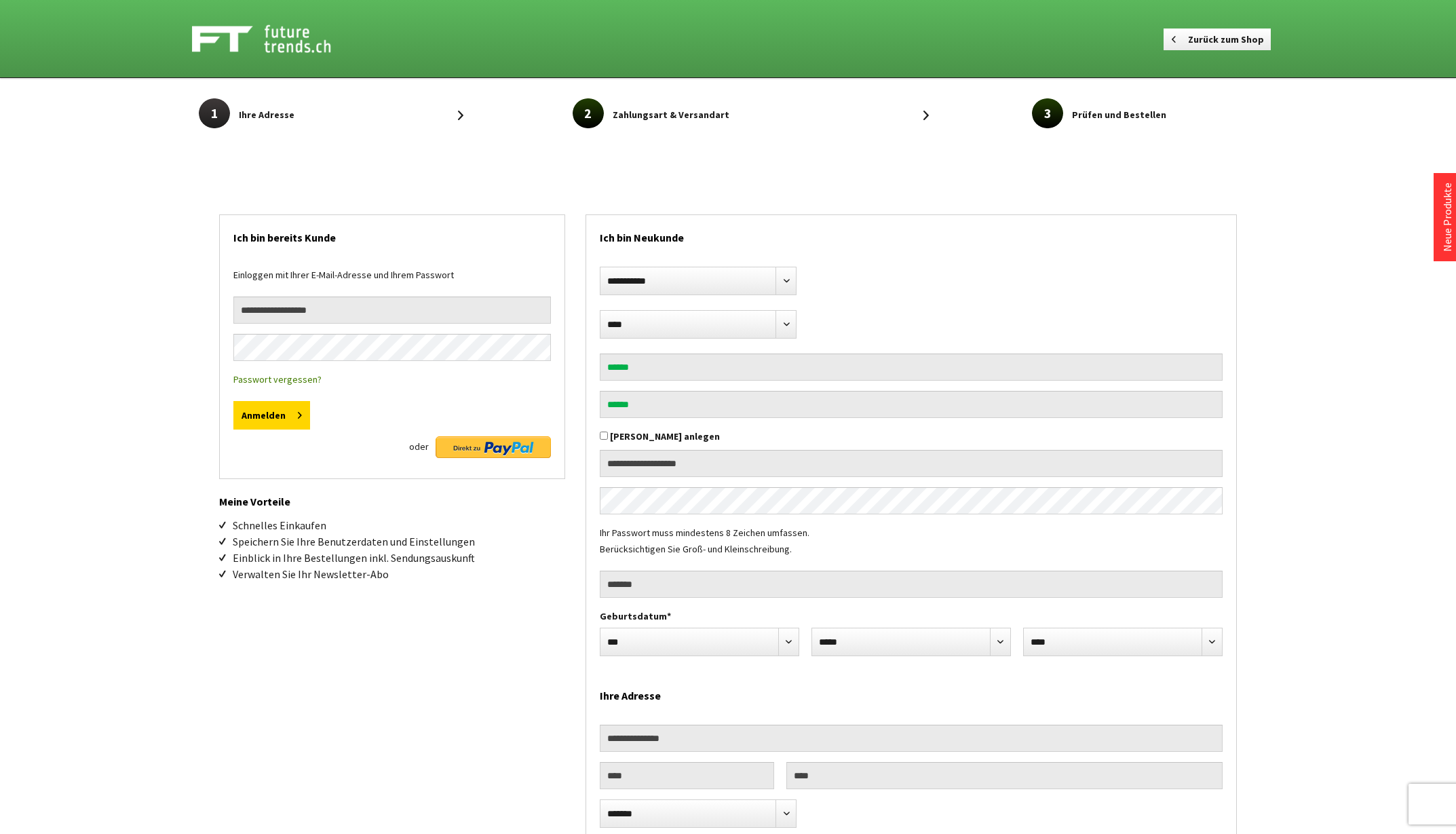
click at [779, 438] on div "[PERSON_NAME] anlegen" at bounding box center [911, 439] width 623 height 22
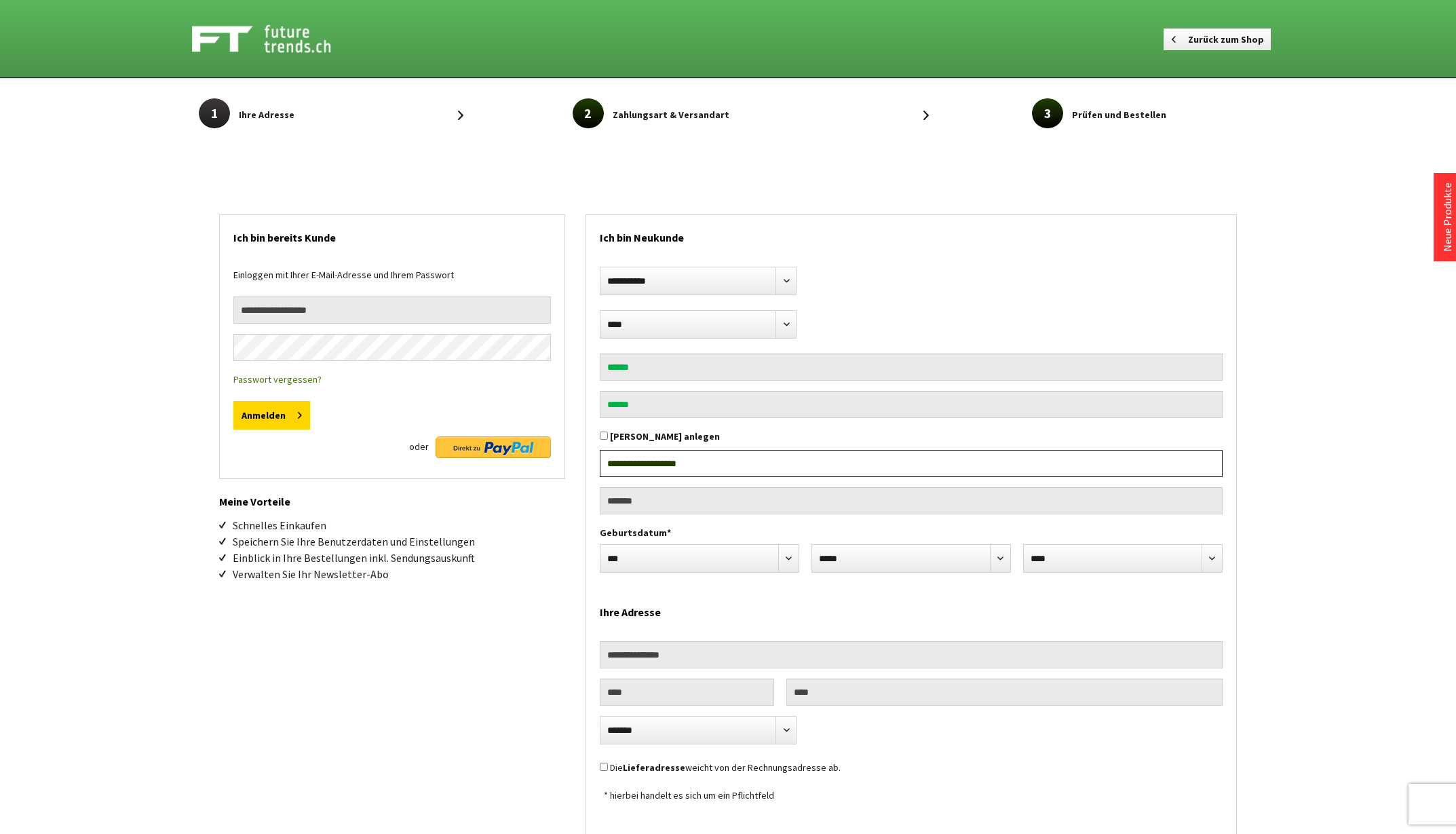
type input "**********"
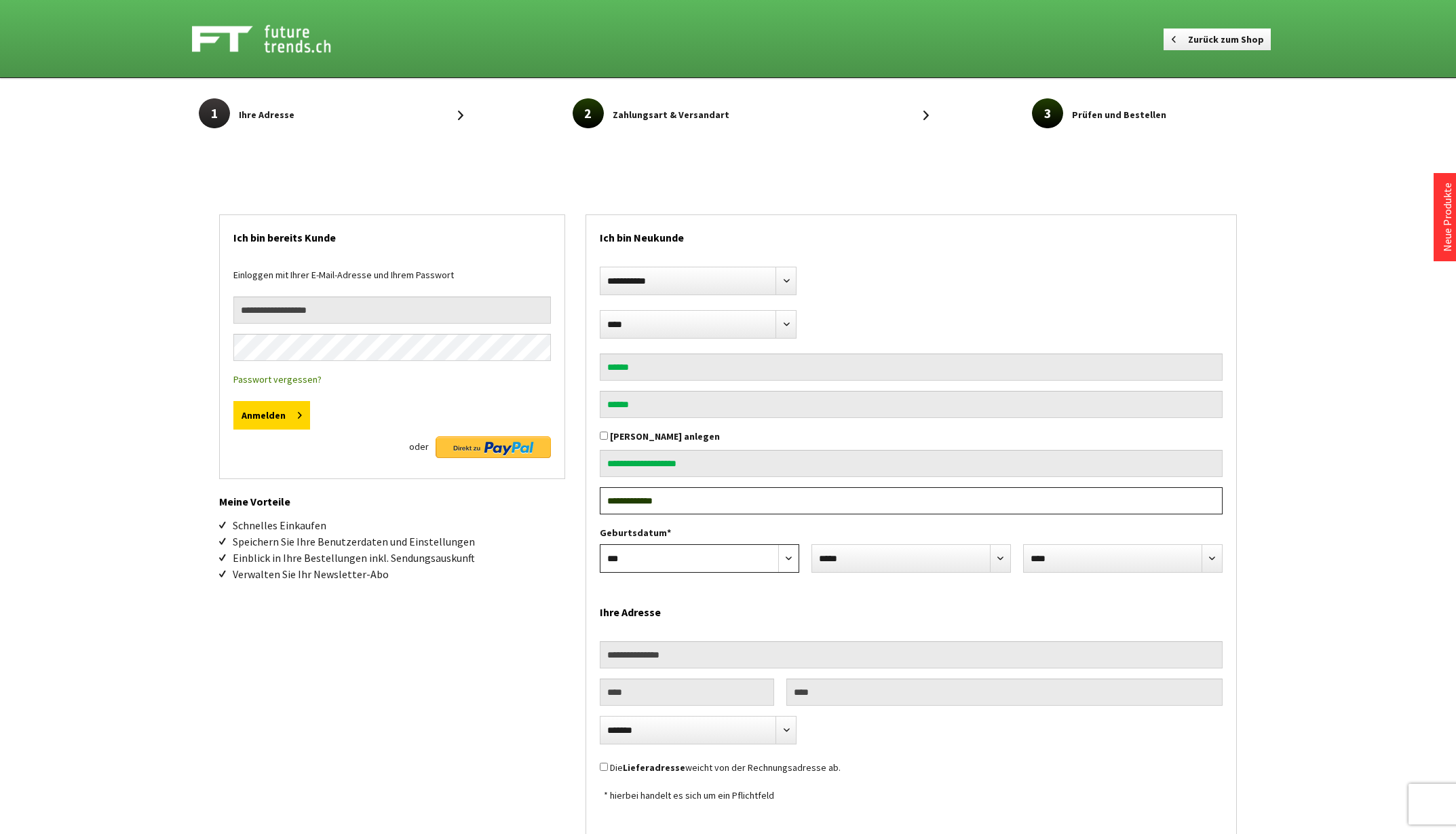
type input "**********"
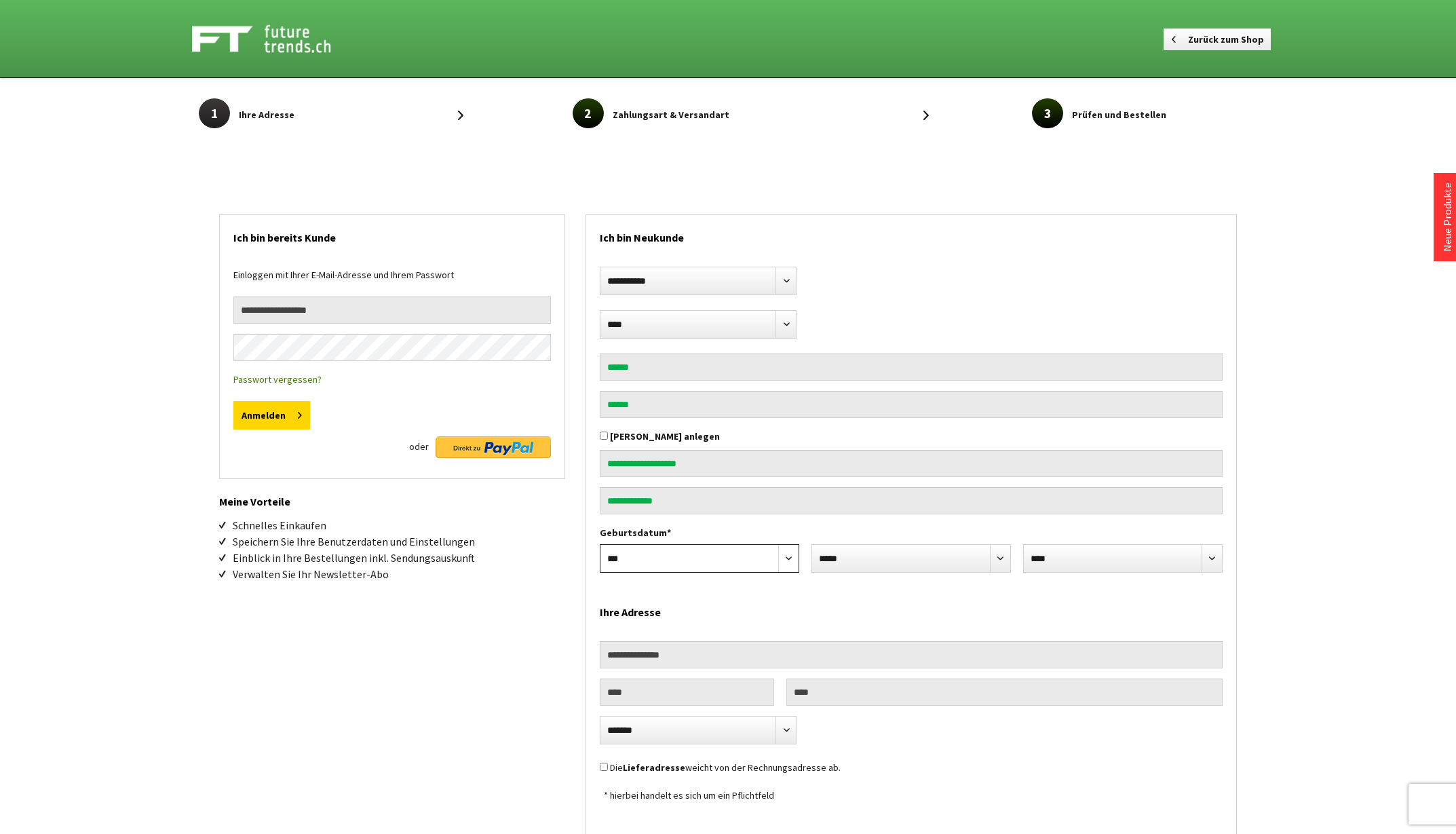
scroll to position [3, 0]
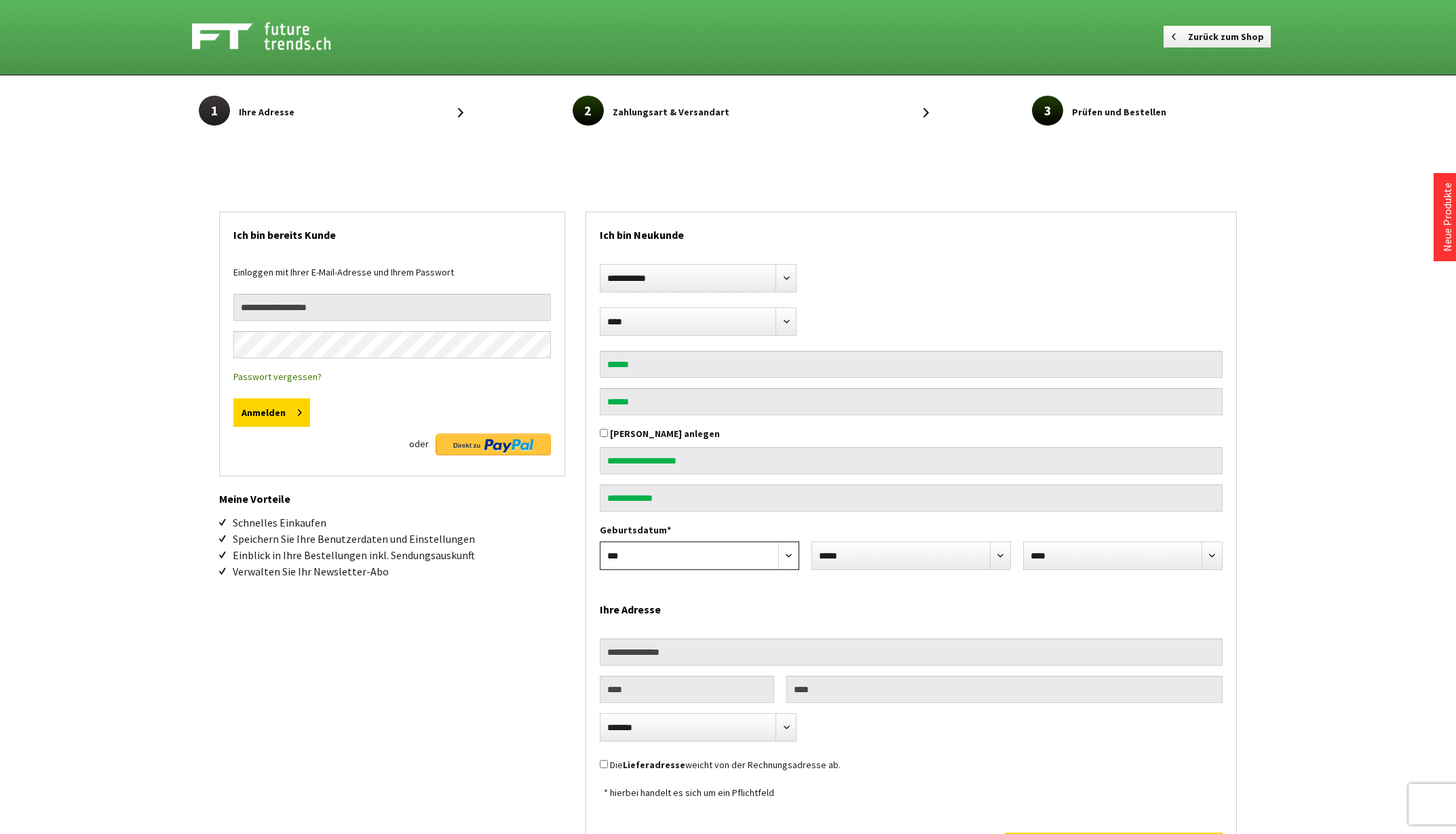
select select "**"
select select "*"
select select "****"
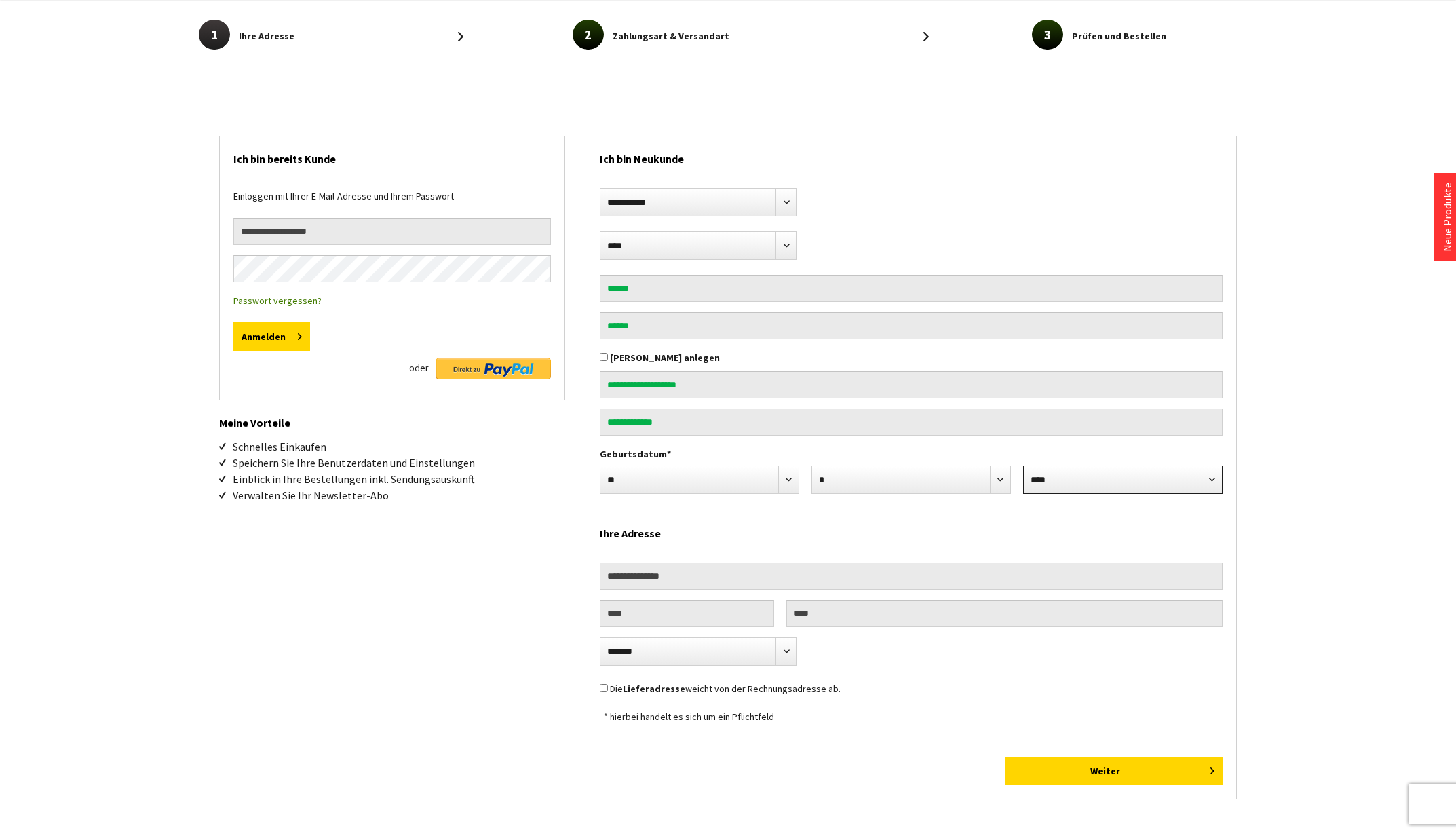
scroll to position [98, 0]
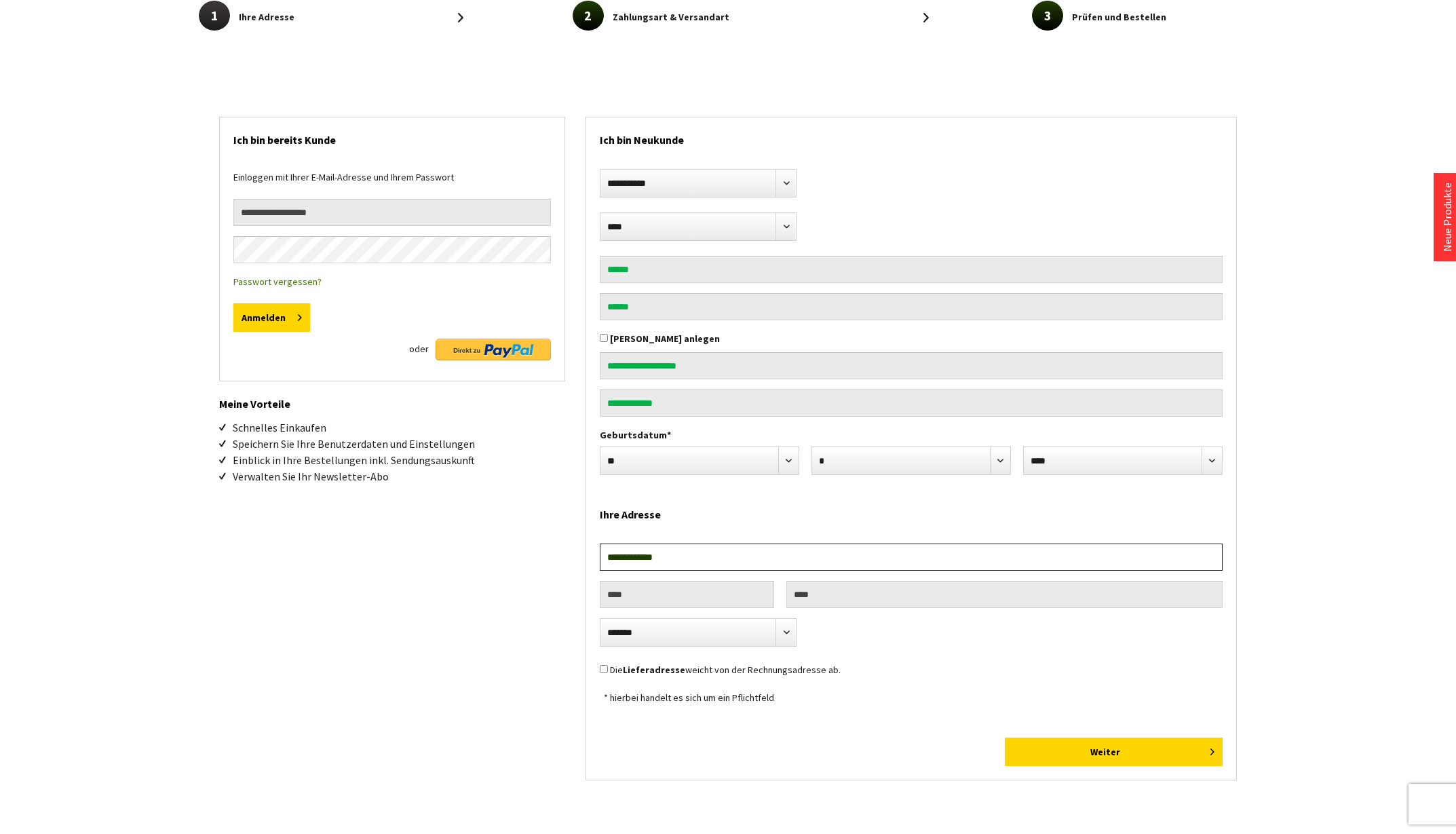
type input "**********"
type input "****"
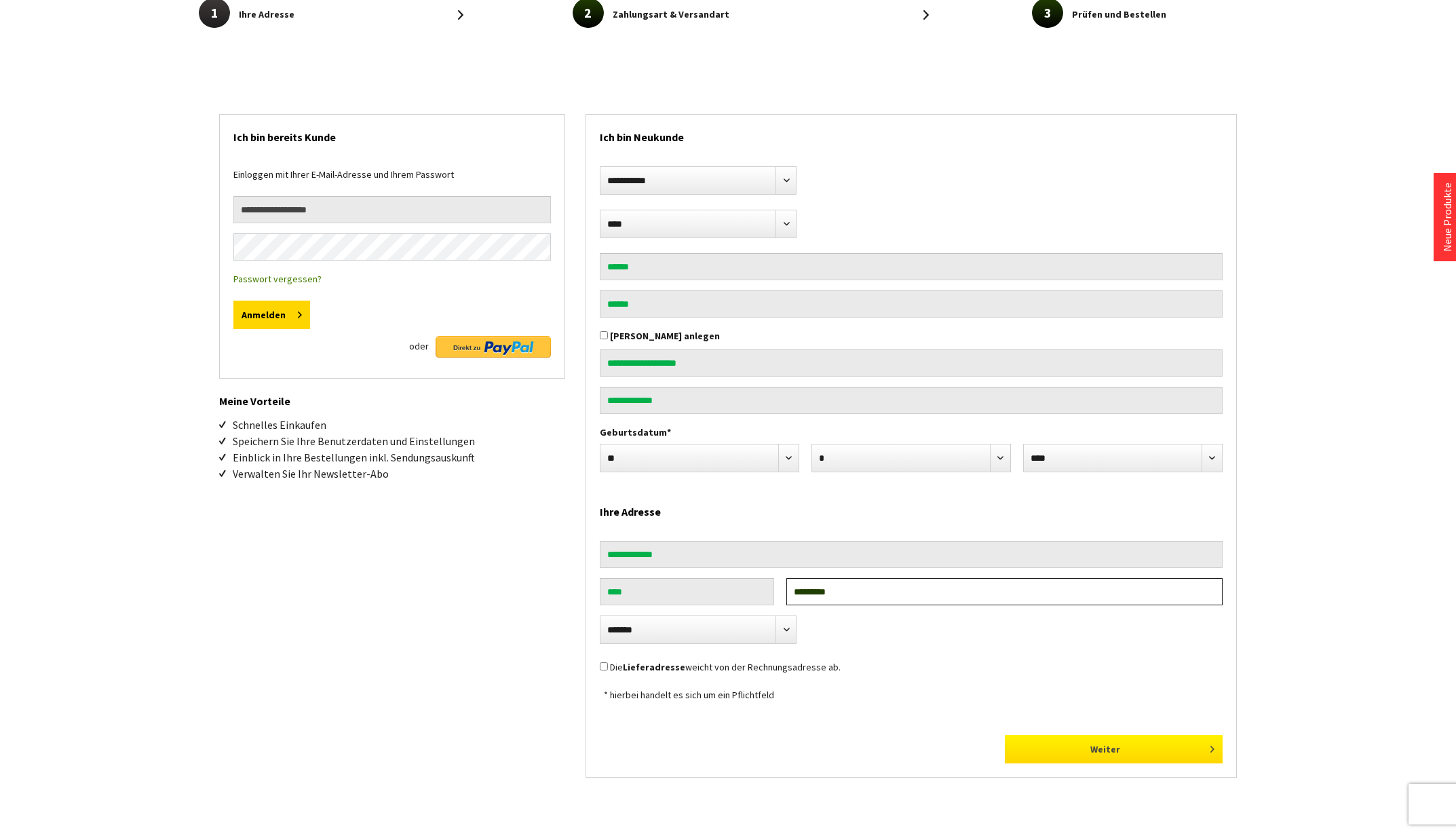
scroll to position [101, 0]
type input "*********"
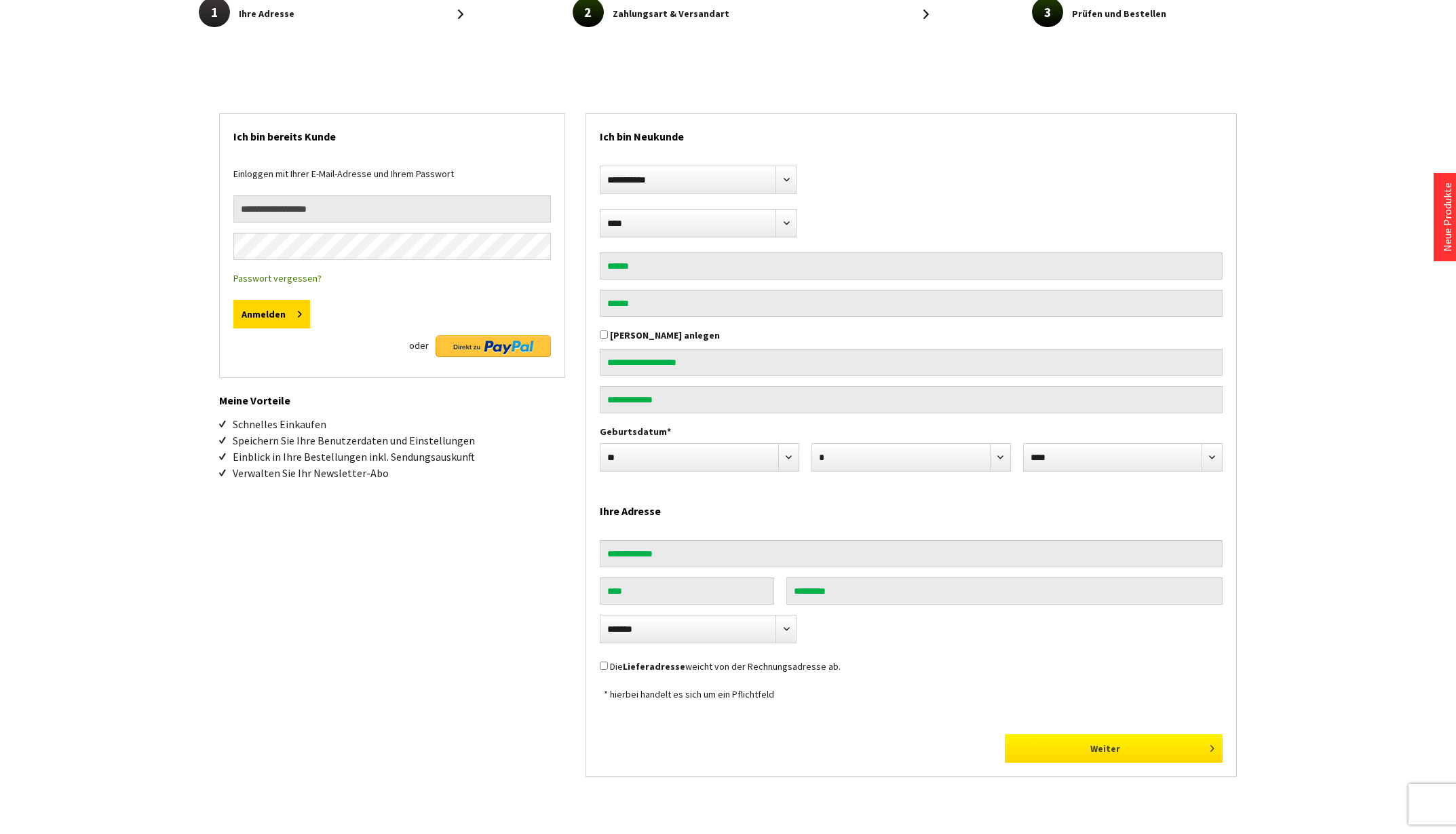
click at [1133, 753] on button "Weiter" at bounding box center [1114, 748] width 218 height 28
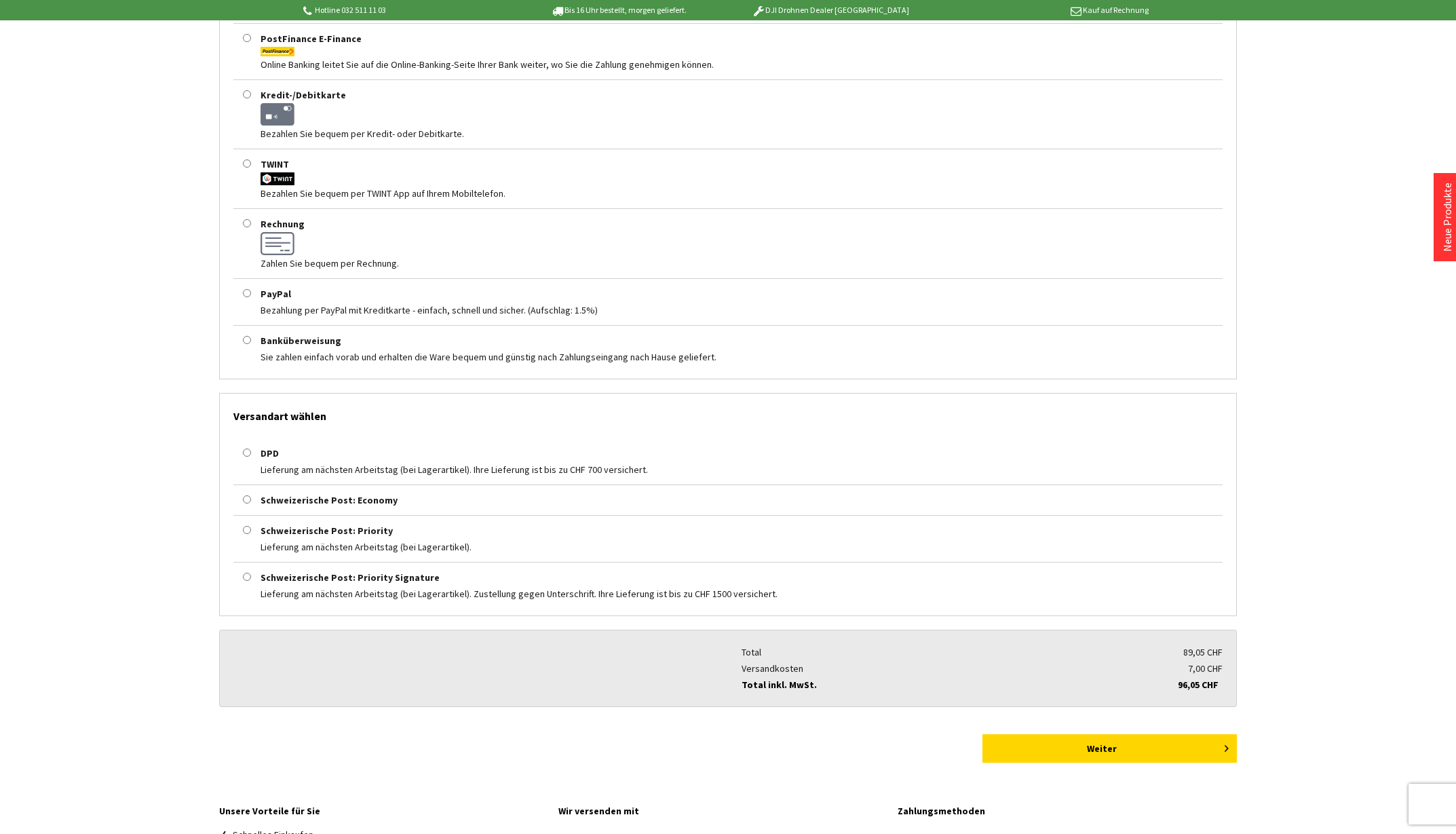
scroll to position [335, 0]
click at [1116, 746] on button "Weiter" at bounding box center [1109, 746] width 254 height 28
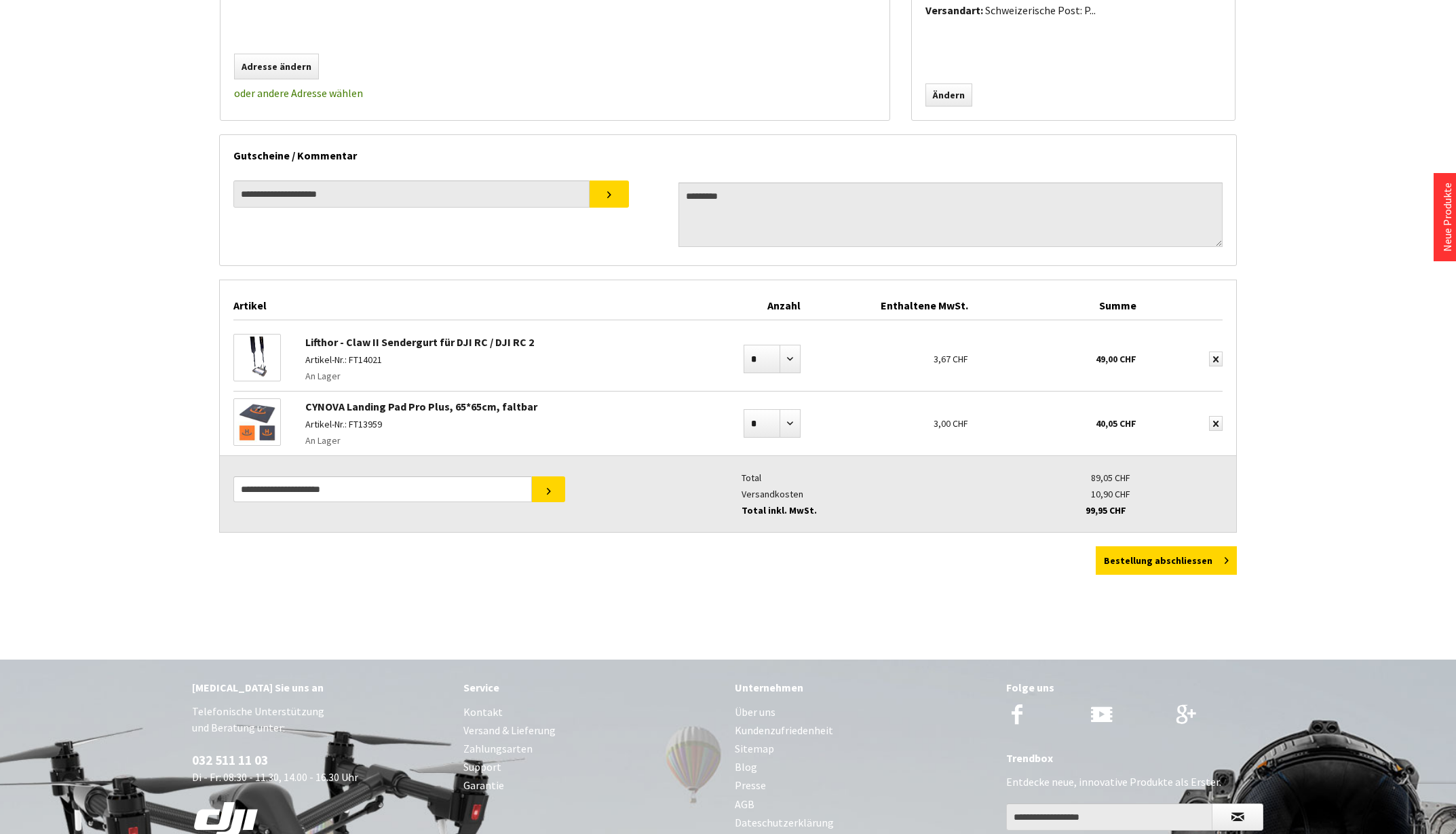
scroll to position [420, 0]
click at [1156, 563] on button "Bestellung abschliessen" at bounding box center [1166, 559] width 141 height 28
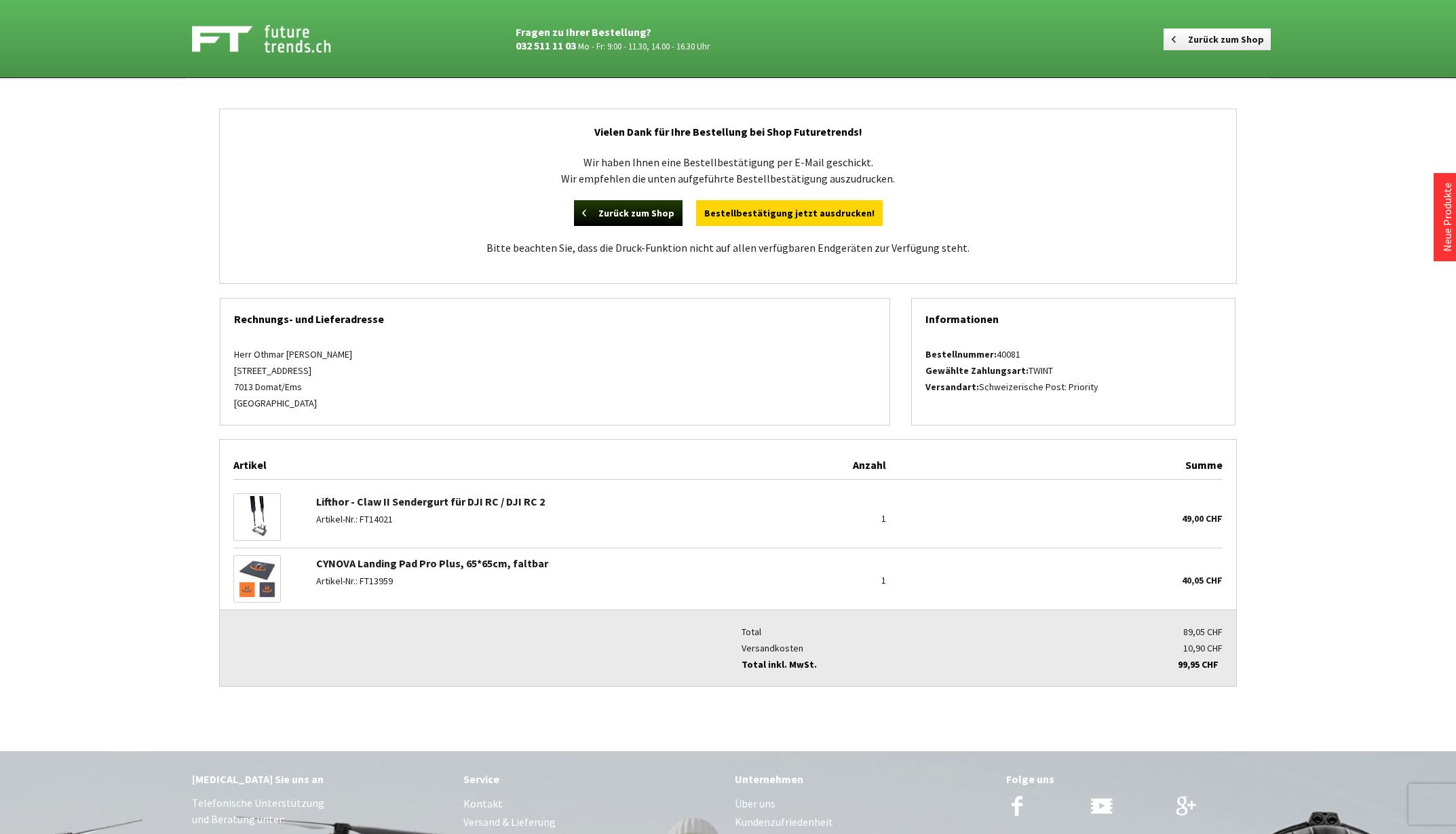
scroll to position [8, 0]
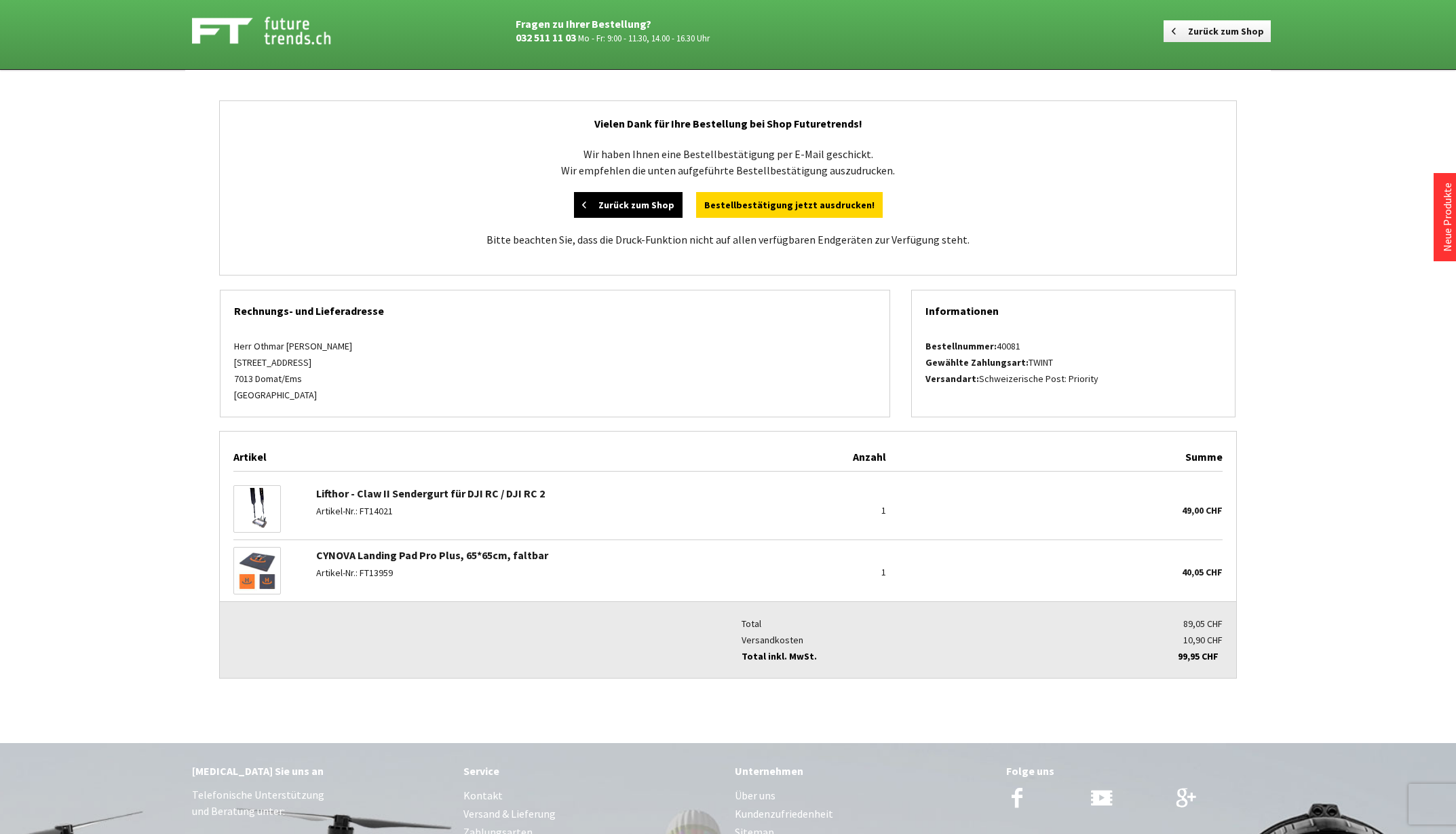
drag, startPoint x: 644, startPoint y: 208, endPoint x: 652, endPoint y: 207, distance: 8.1
click at [644, 208] on link "Zurück zum Shop" at bounding box center [628, 205] width 109 height 26
